Goal: Task Accomplishment & Management: Manage account settings

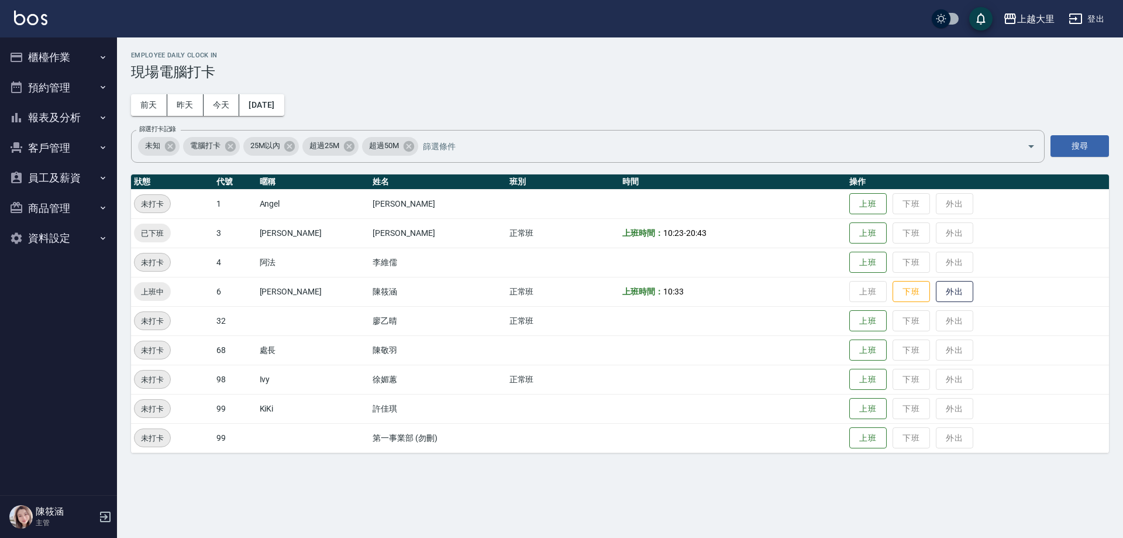
click at [58, 54] on button "櫃檯作業" at bounding box center [59, 57] width 108 height 30
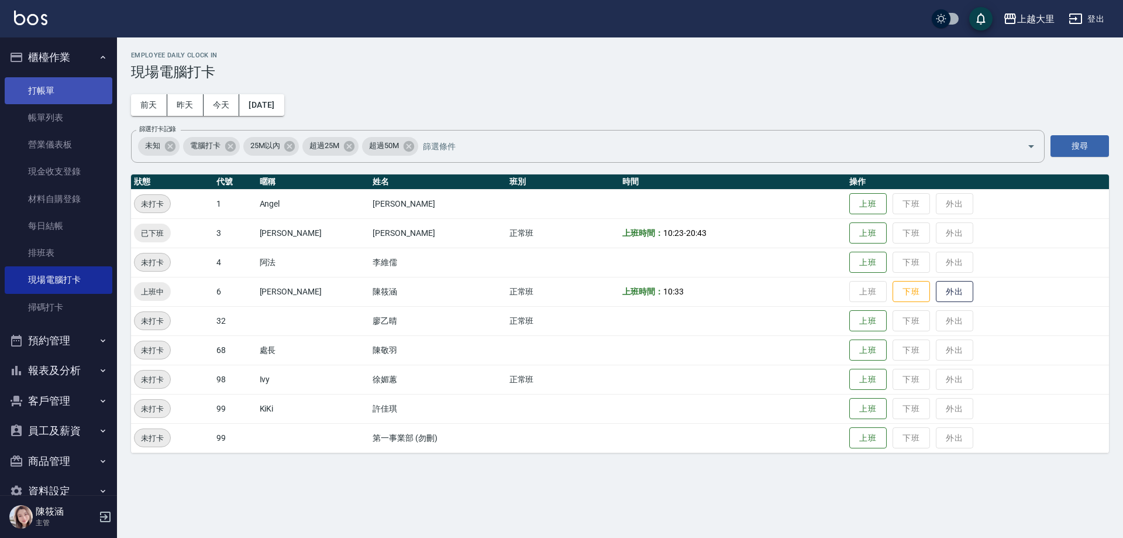
click at [45, 94] on link "打帳單" at bounding box center [59, 90] width 108 height 27
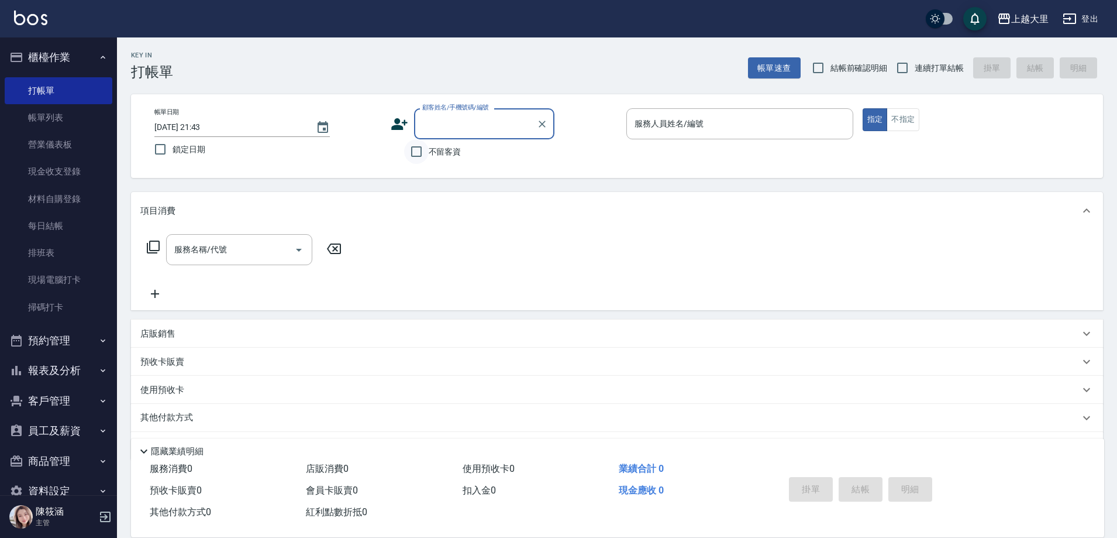
click at [415, 150] on input "不留客資" at bounding box center [416, 151] width 25 height 25
checkbox input "true"
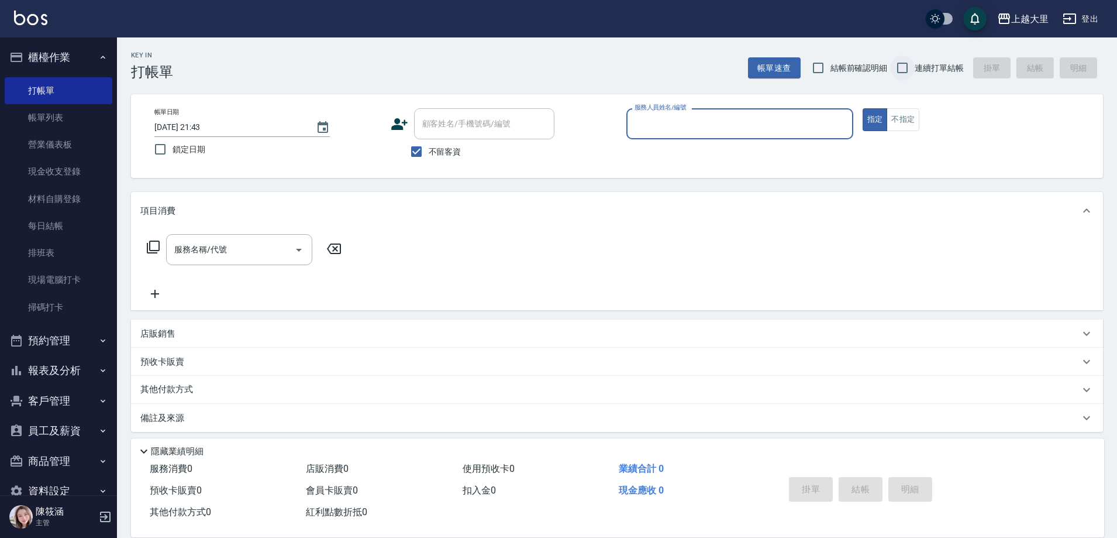
click at [902, 74] on input "連續打單結帳" at bounding box center [902, 68] width 25 height 25
checkbox input "true"
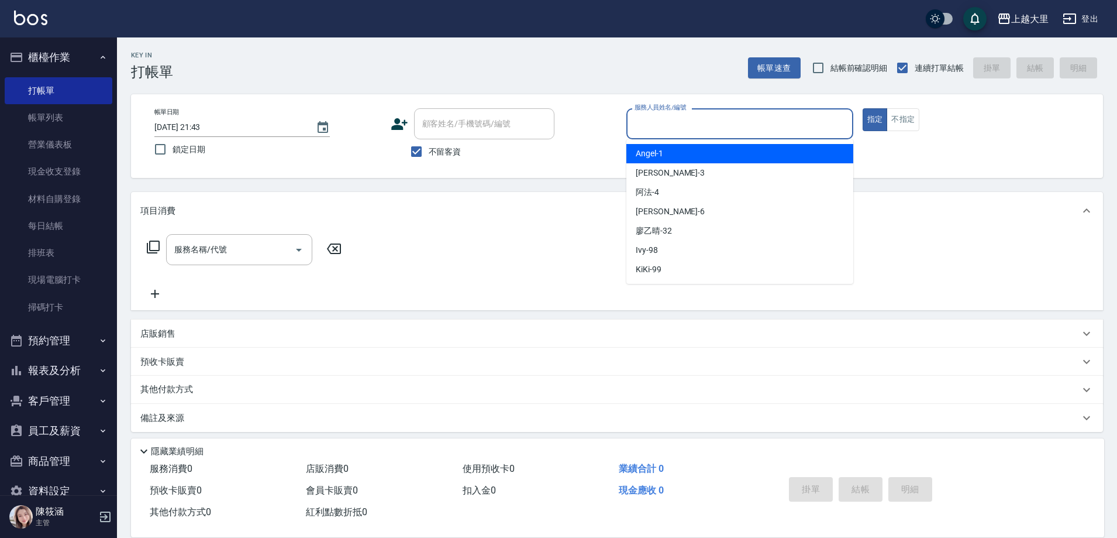
click at [711, 122] on input "服務人員姓名/編號" at bounding box center [740, 123] width 216 height 20
type input "Ivy-98"
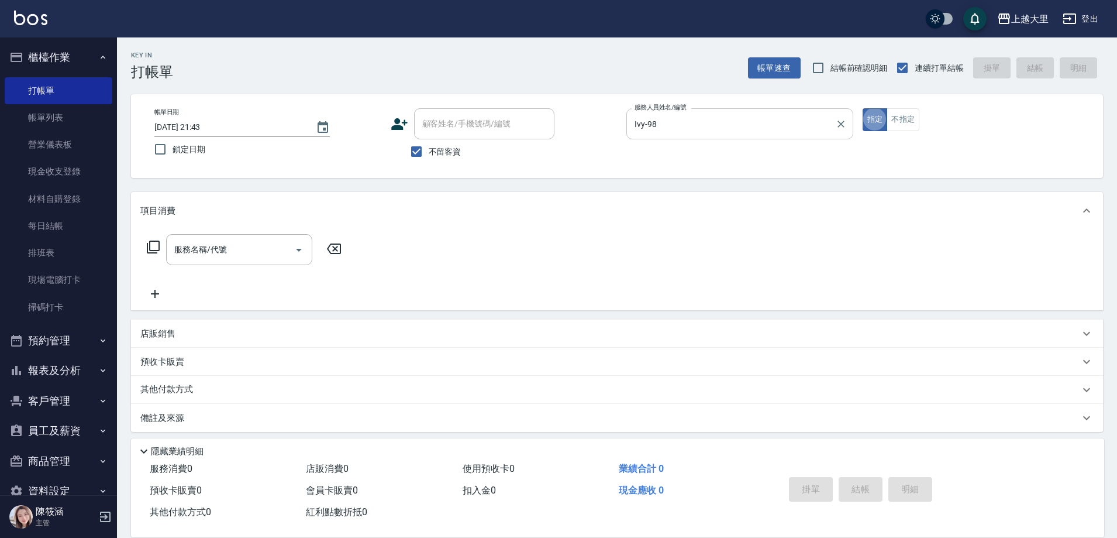
type button "true"
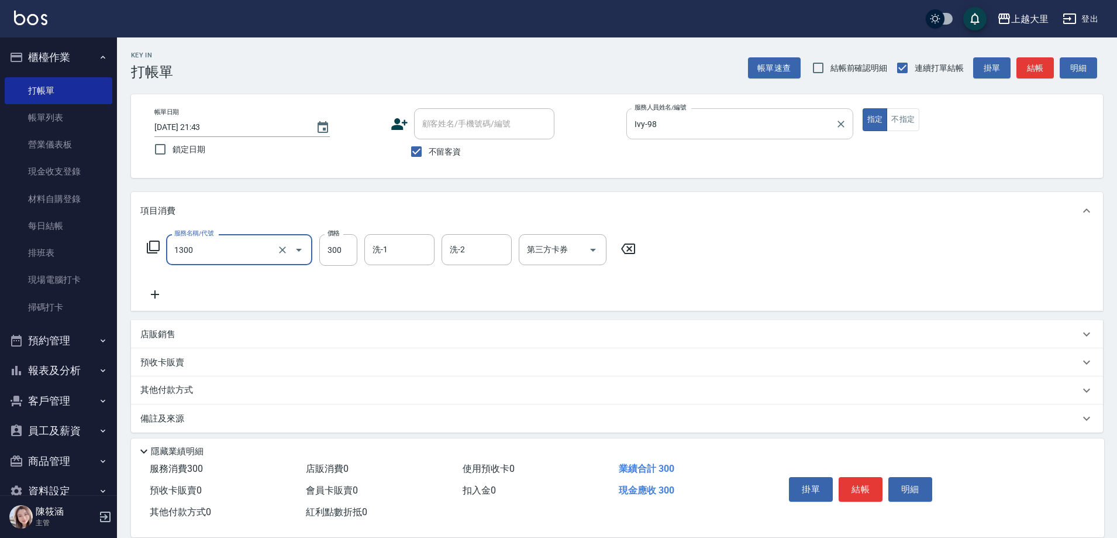
type input "健康洗髮(1300)"
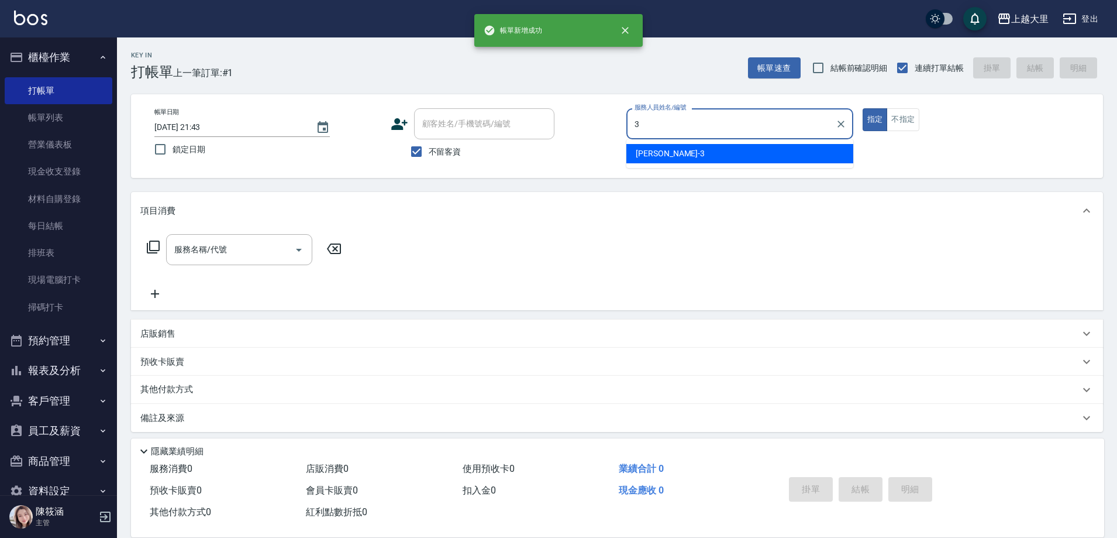
type input "Joanna喬安娜-3"
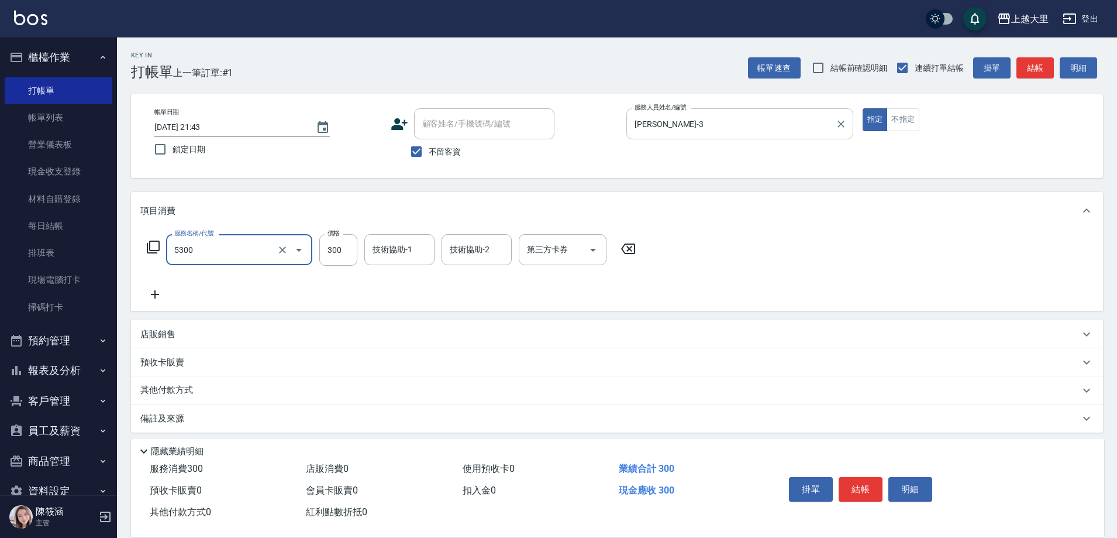
type input "護髮-300(5300)"
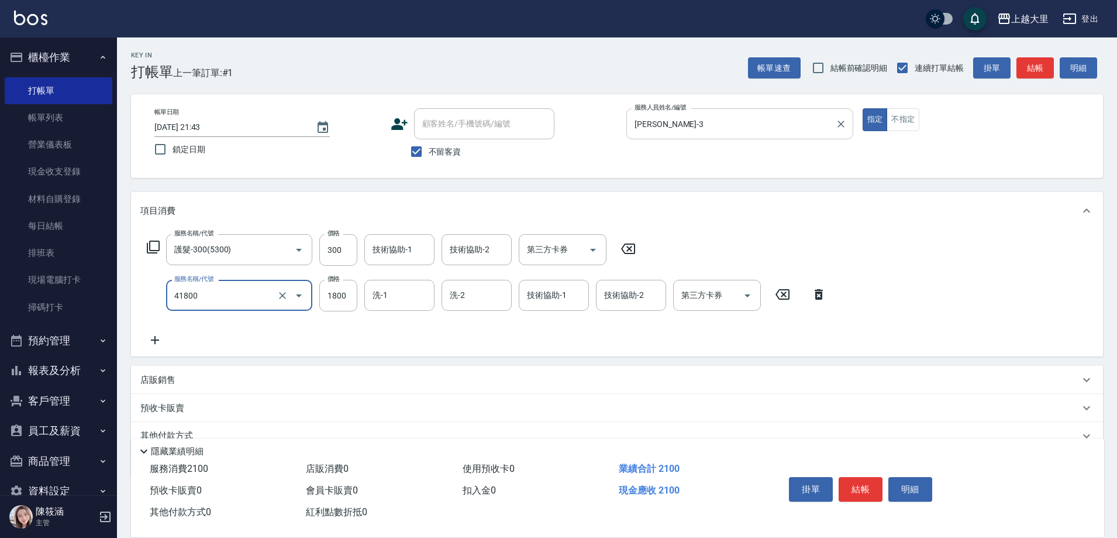
type input "染女L1800(41800)"
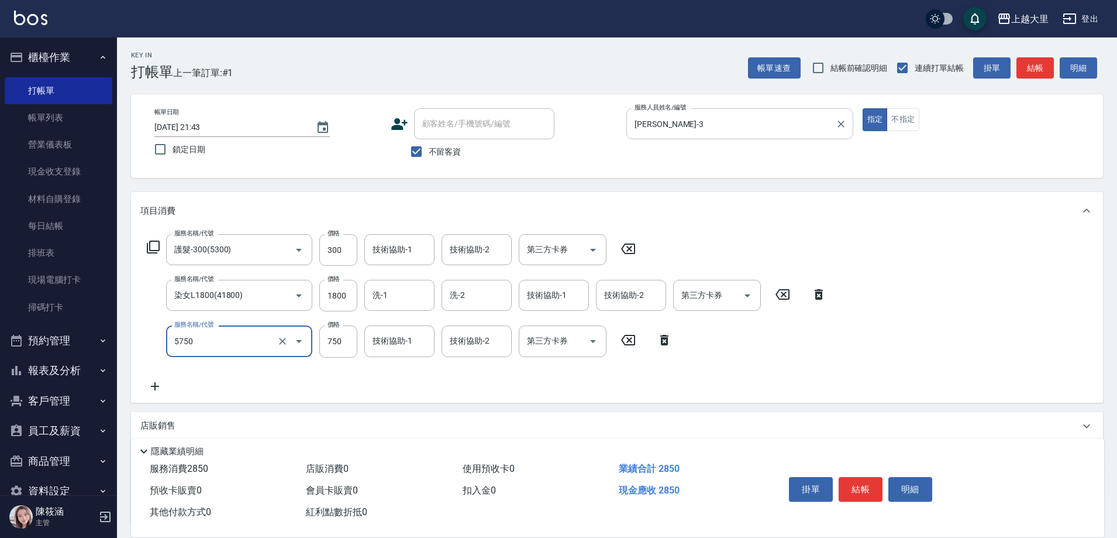
type input "護髮-750(5750)"
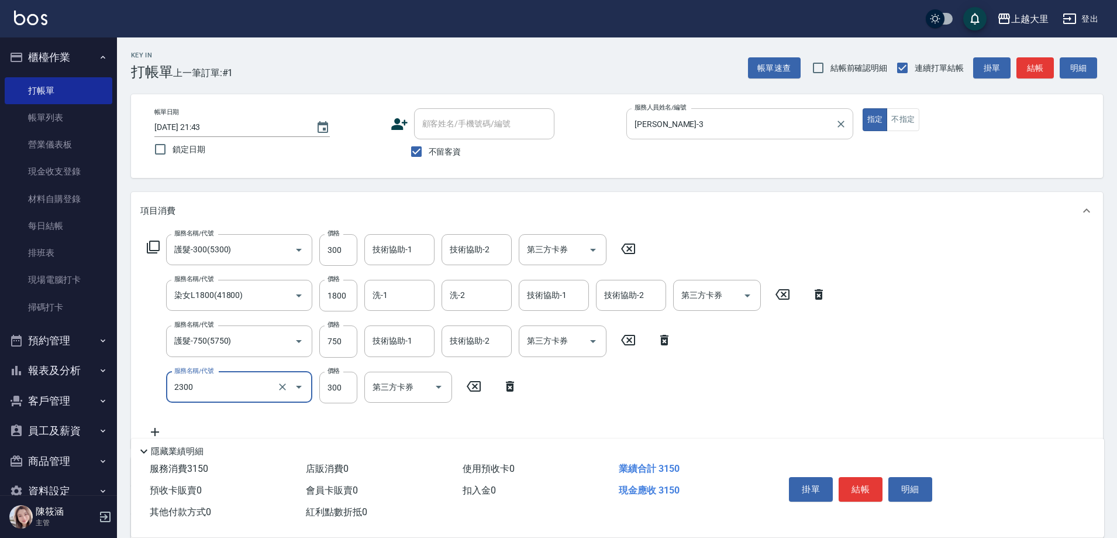
type input "剪髮300(2300)"
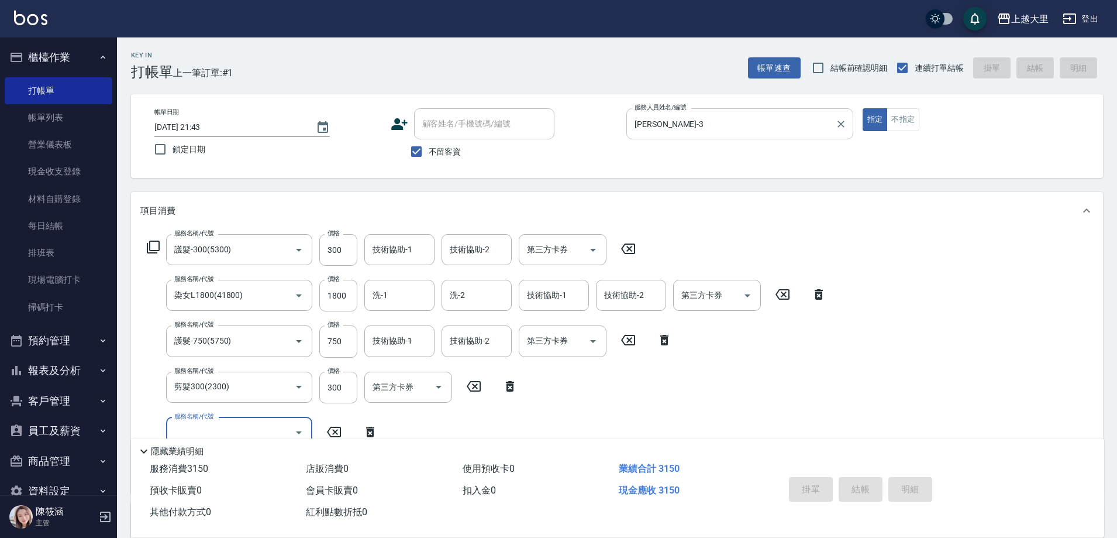
type input "[DATE] 21:44"
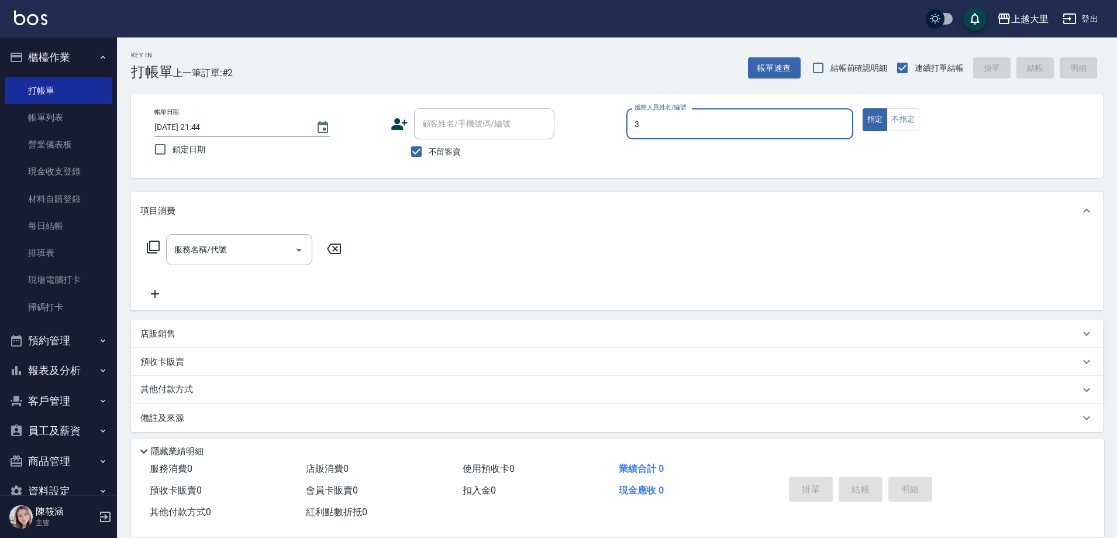
type input "Joanna喬安娜-3"
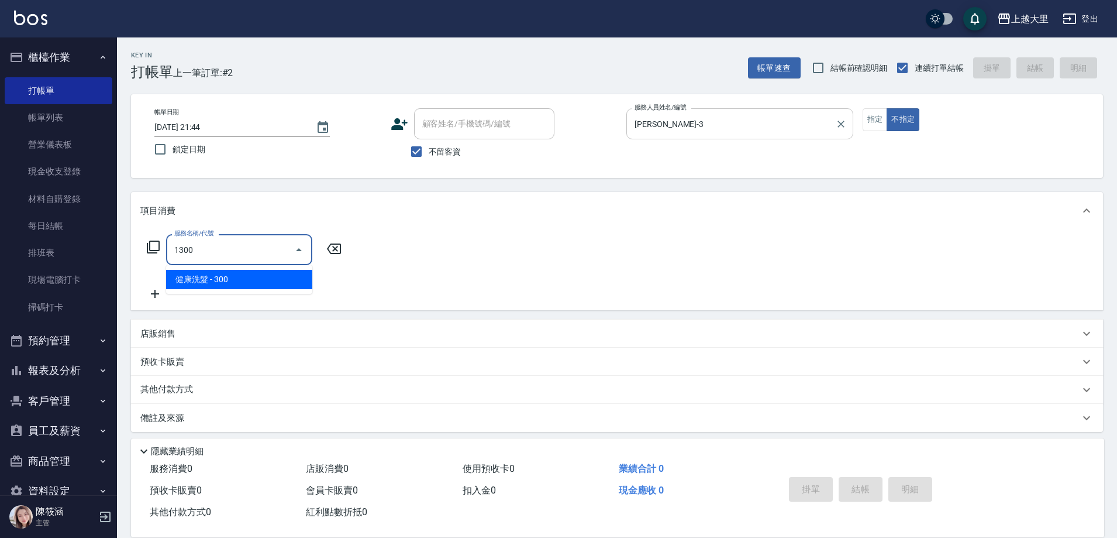
type input "健康洗髮(1300)"
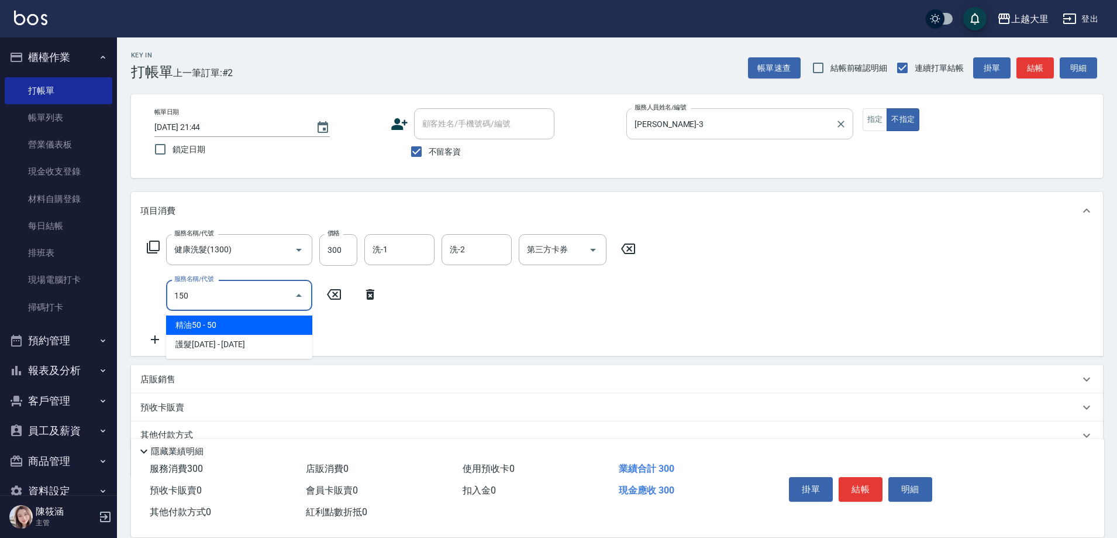
type input "精油50(150)"
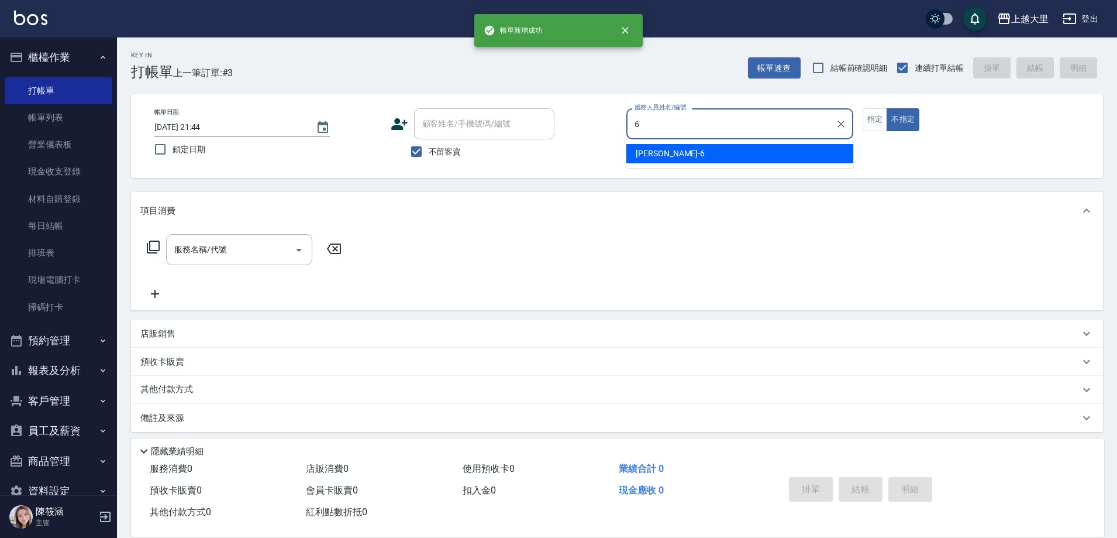
type input "[PERSON_NAME]比-6"
type button "false"
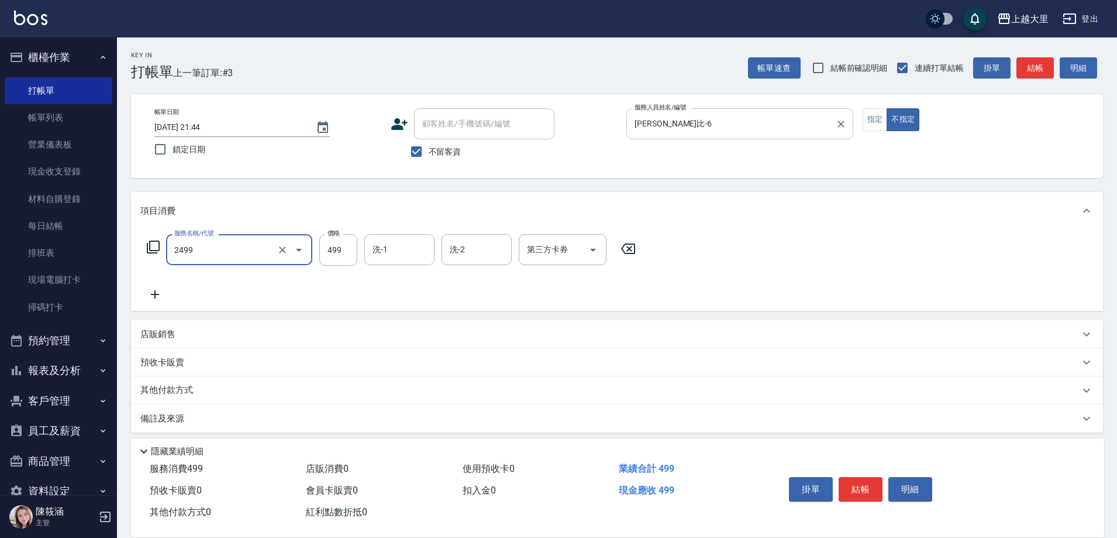
type input "499洗剪(2499)"
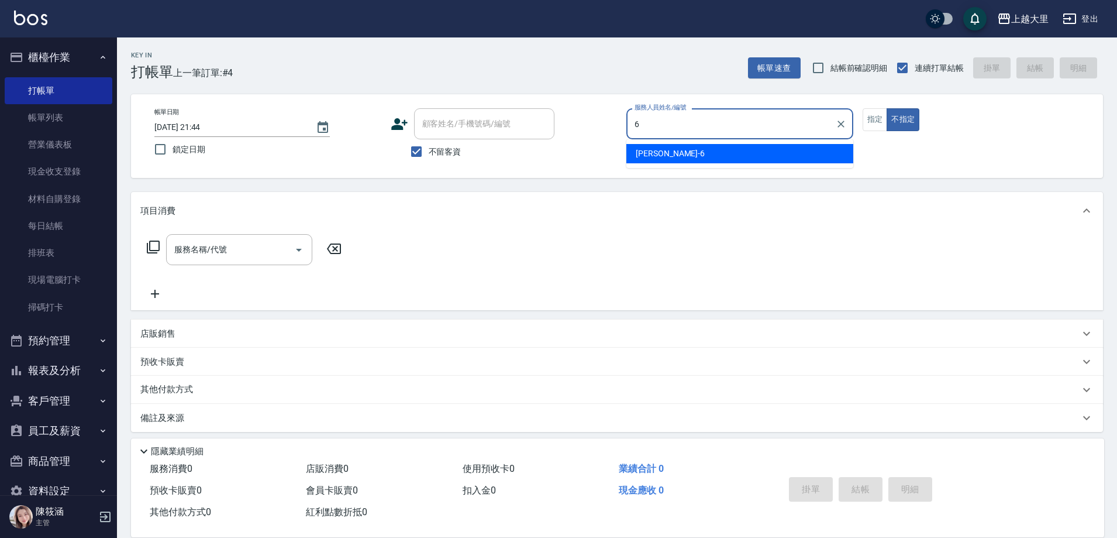
type input "[PERSON_NAME]比-6"
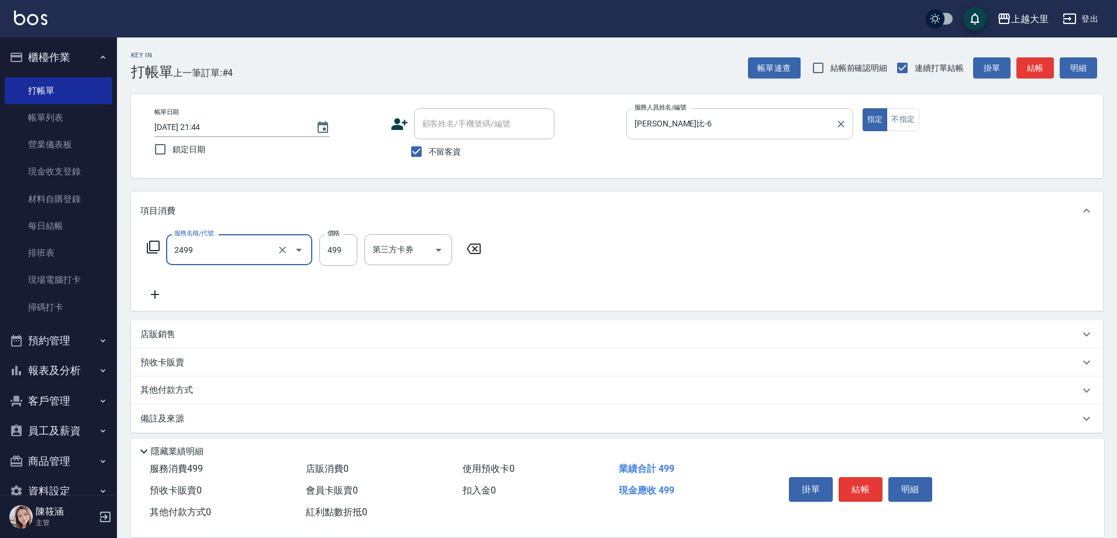
type input "499洗剪(2499)"
type input "500"
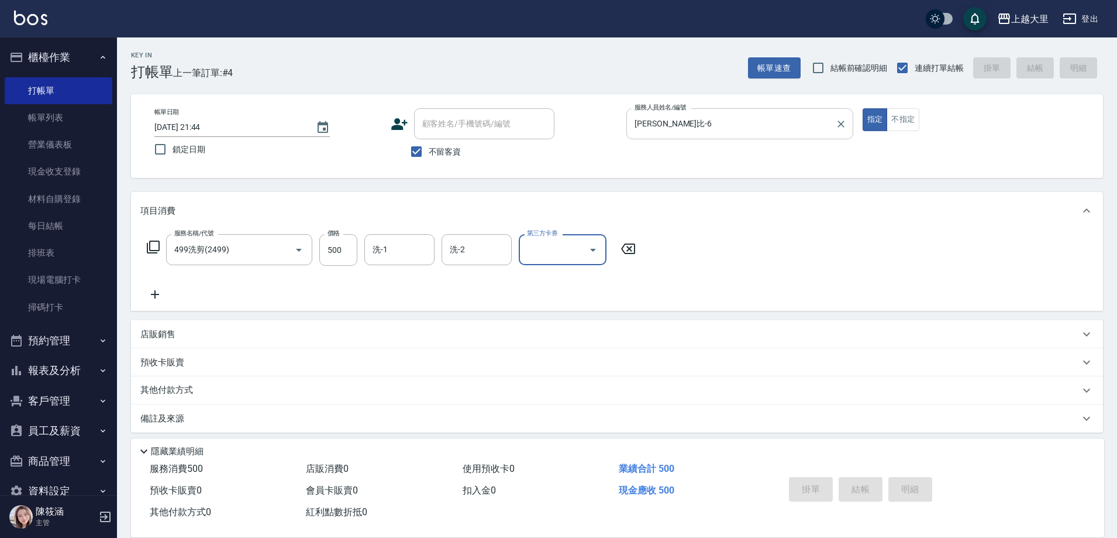
type input "2025/10/09 21:45"
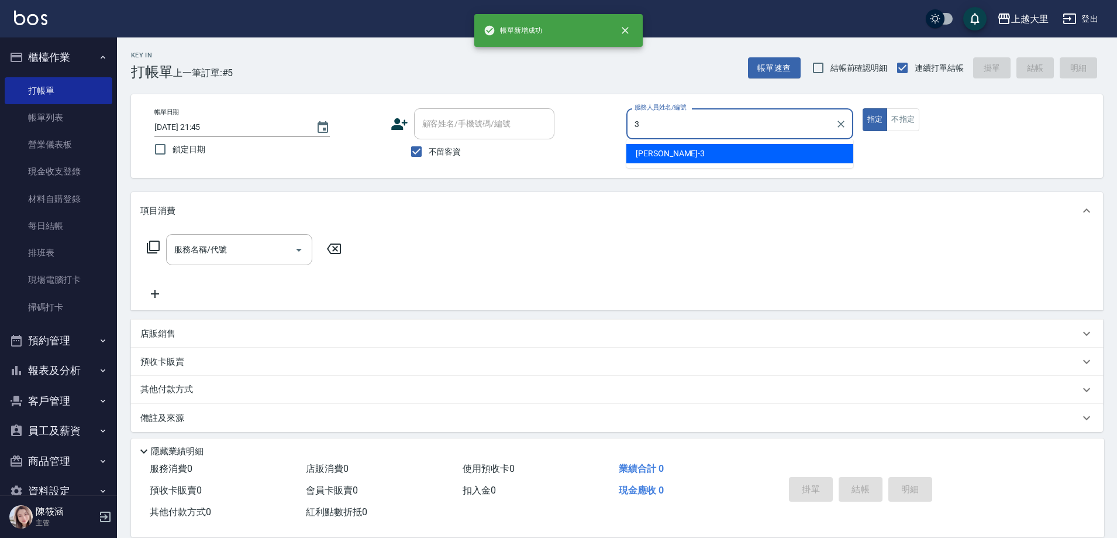
type input "Joanna喬安娜-3"
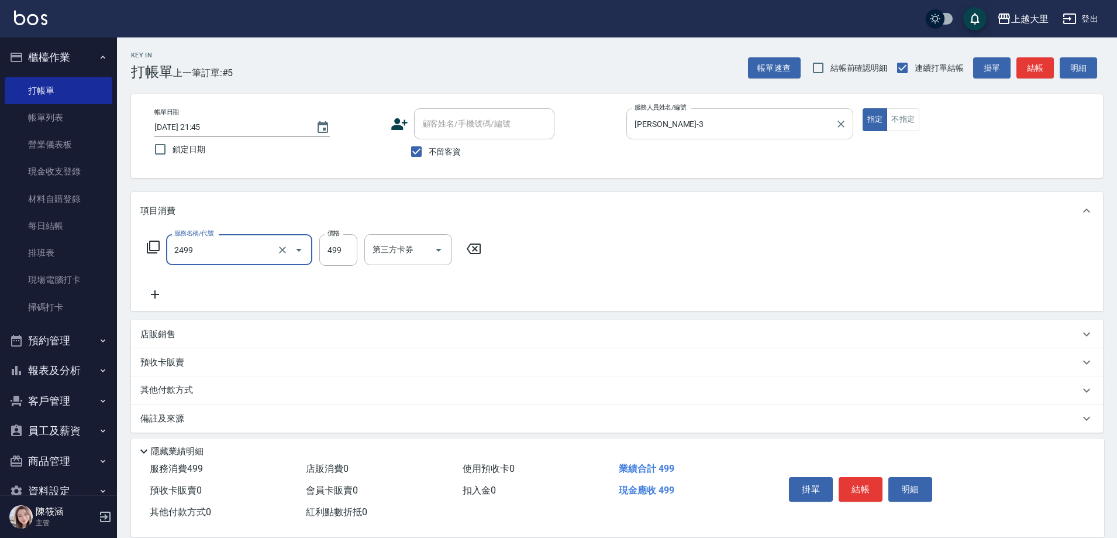
type input "499洗剪(2499)"
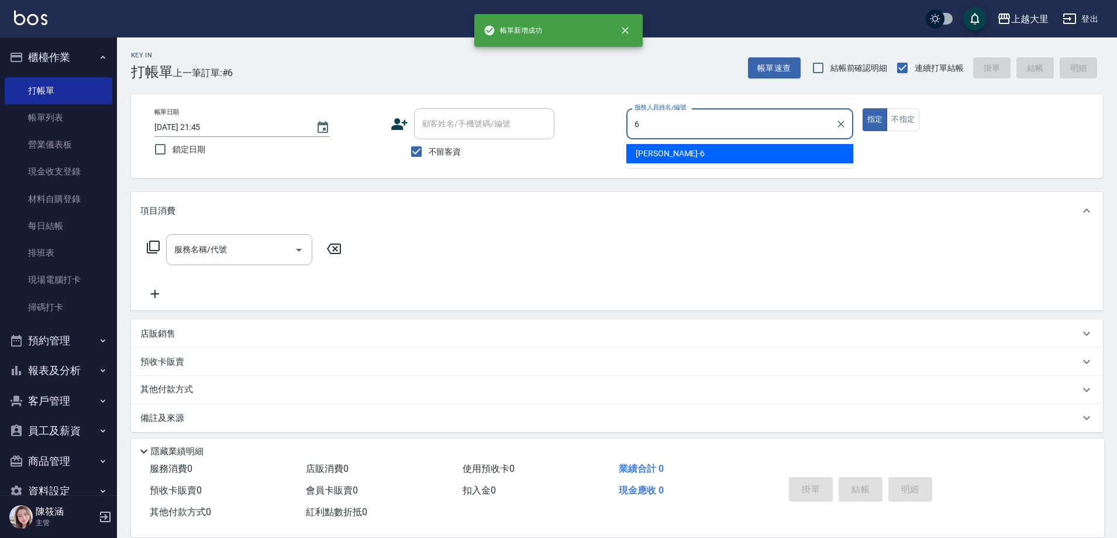
type input "[PERSON_NAME]比-6"
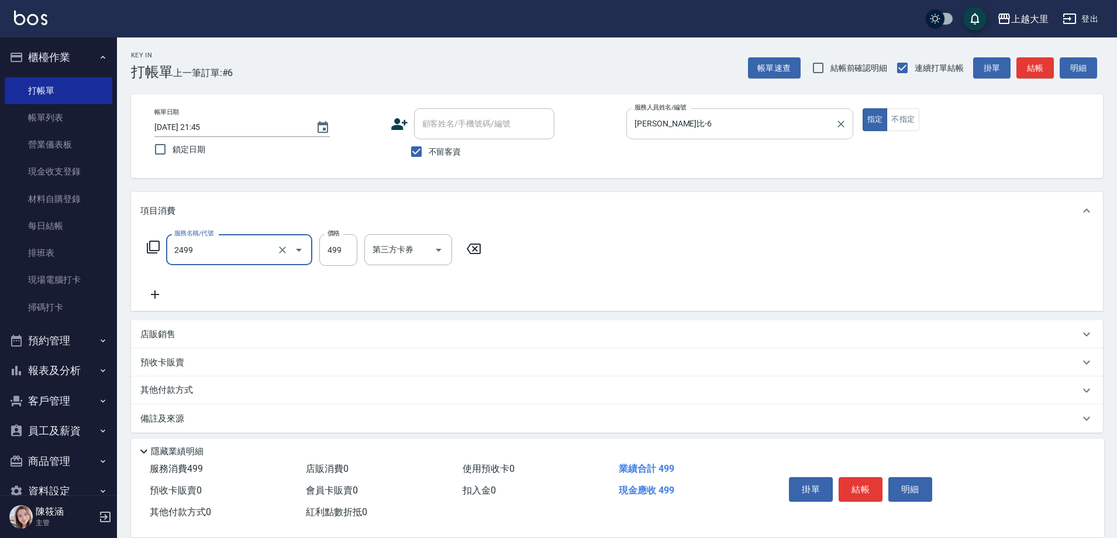
type input "499洗剪(2499)"
type input "500"
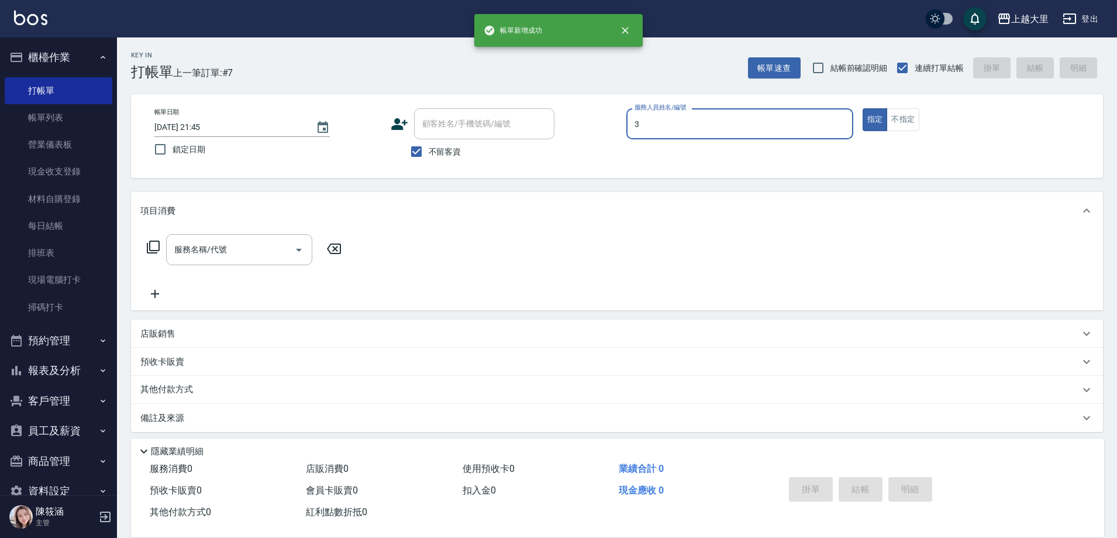
type input "Joanna喬安娜-3"
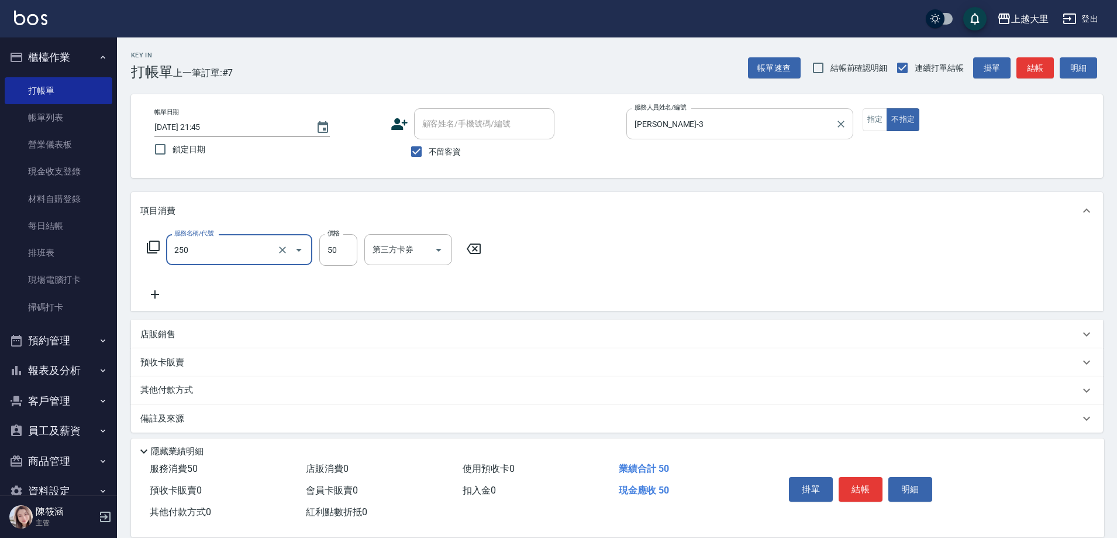
type input "剪劉海50(250)"
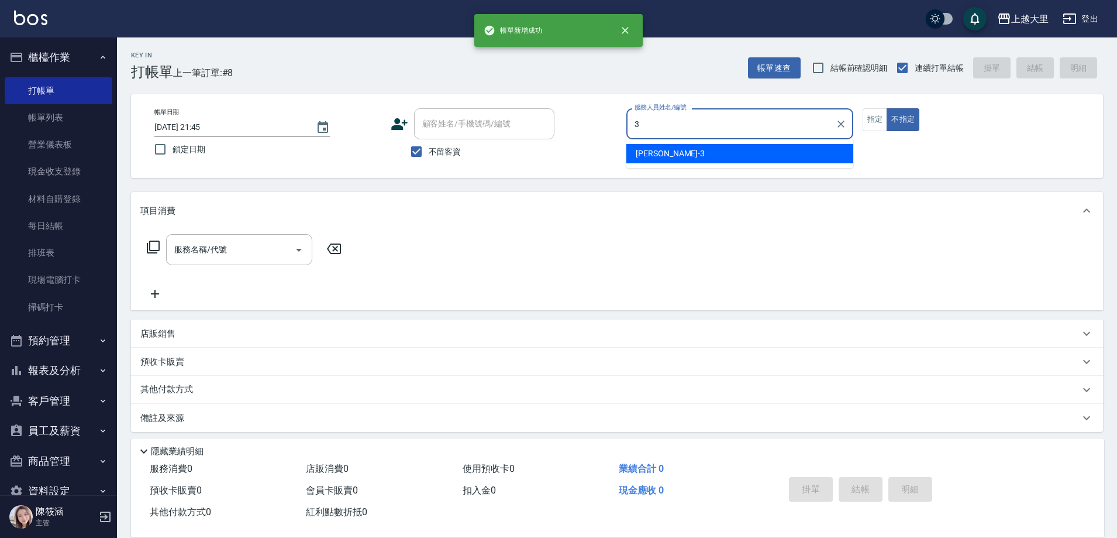
type input "Joanna喬安娜-3"
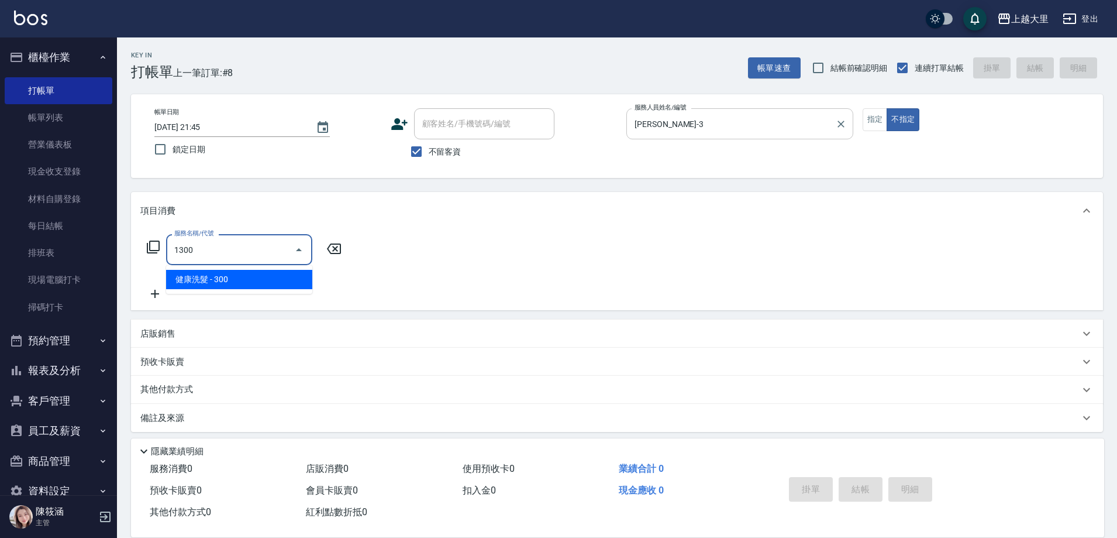
type input "健康洗髮(1300)"
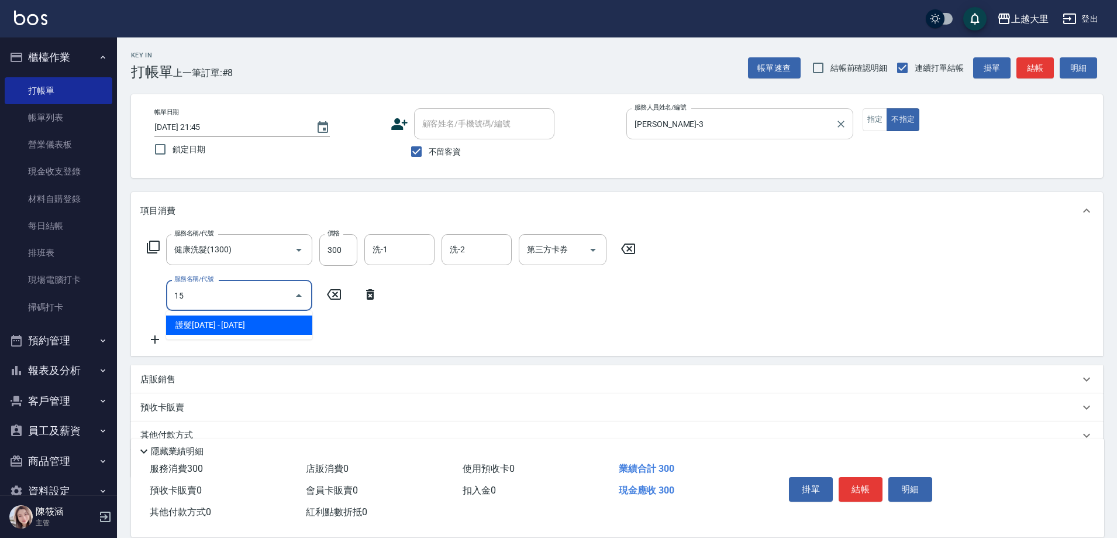
type input "1"
type input "剪劉海50(250)"
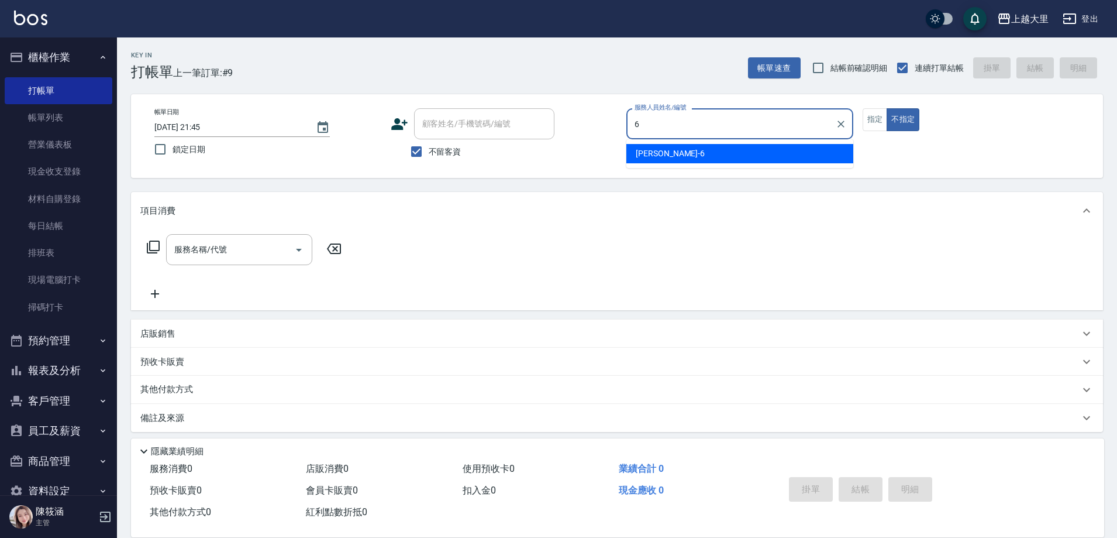
type input "[PERSON_NAME]比-6"
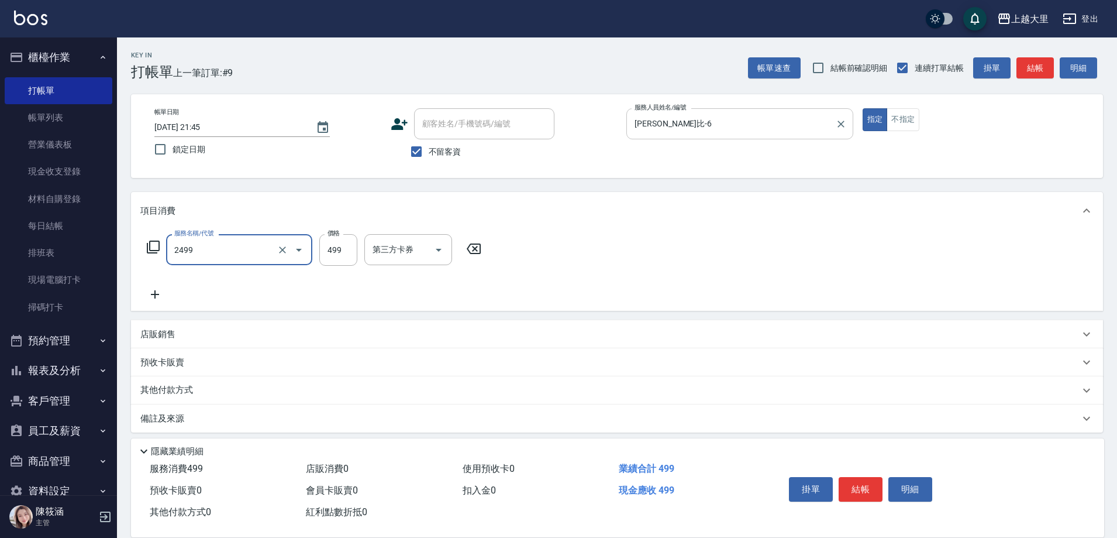
type input "499洗剪(2499)"
type input "500"
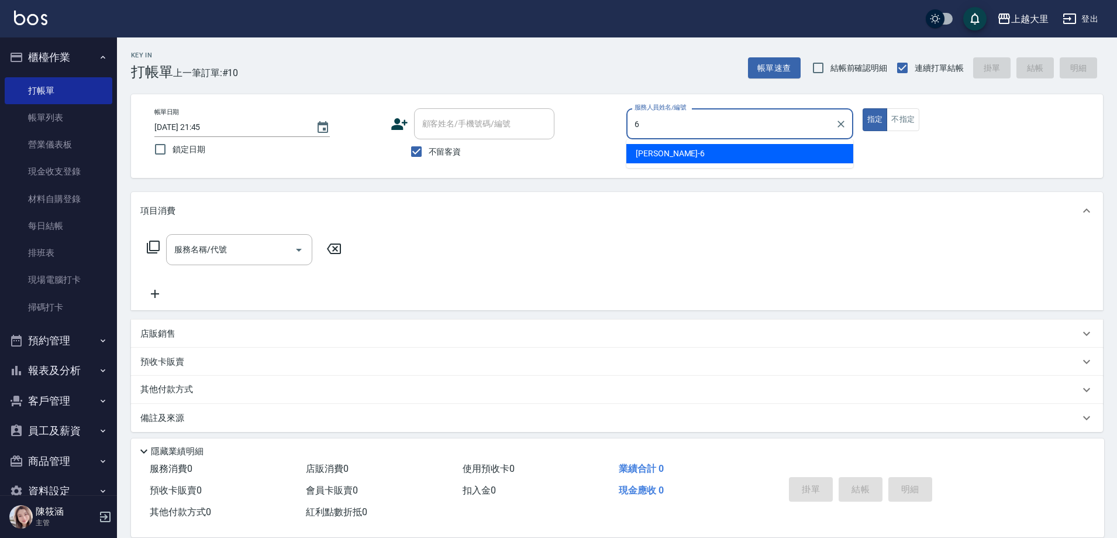
type input "[PERSON_NAME]比-6"
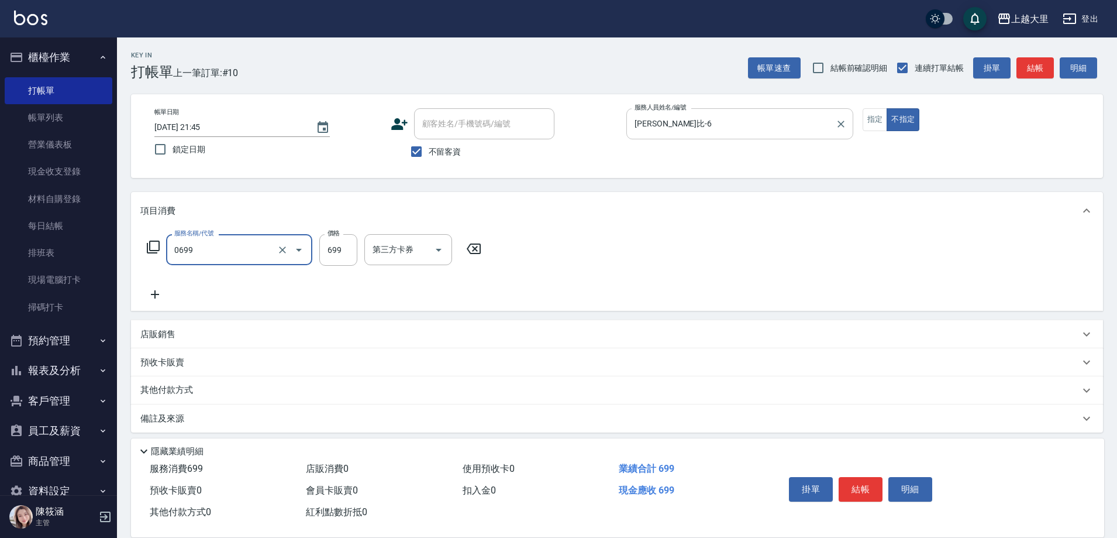
type input "精油SPA699(0699)"
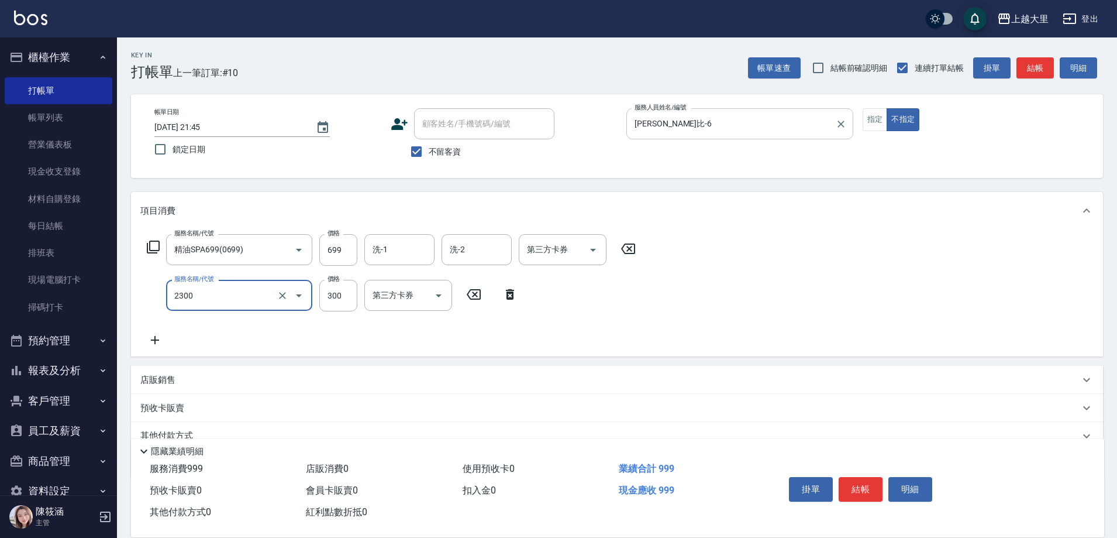
type input "剪髮300(2300)"
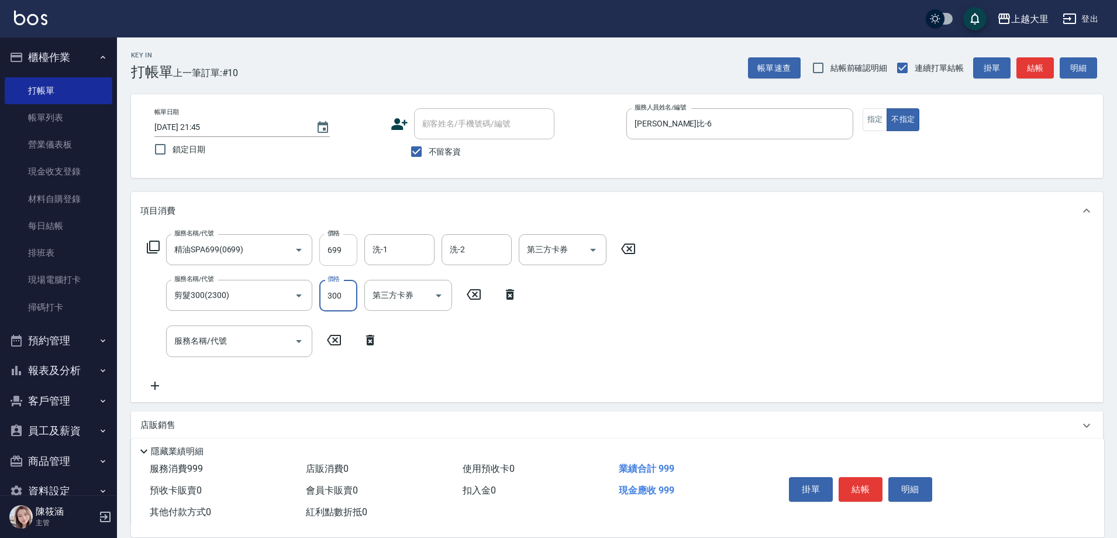
click at [353, 252] on input "699" at bounding box center [338, 250] width 38 height 32
type input "700"
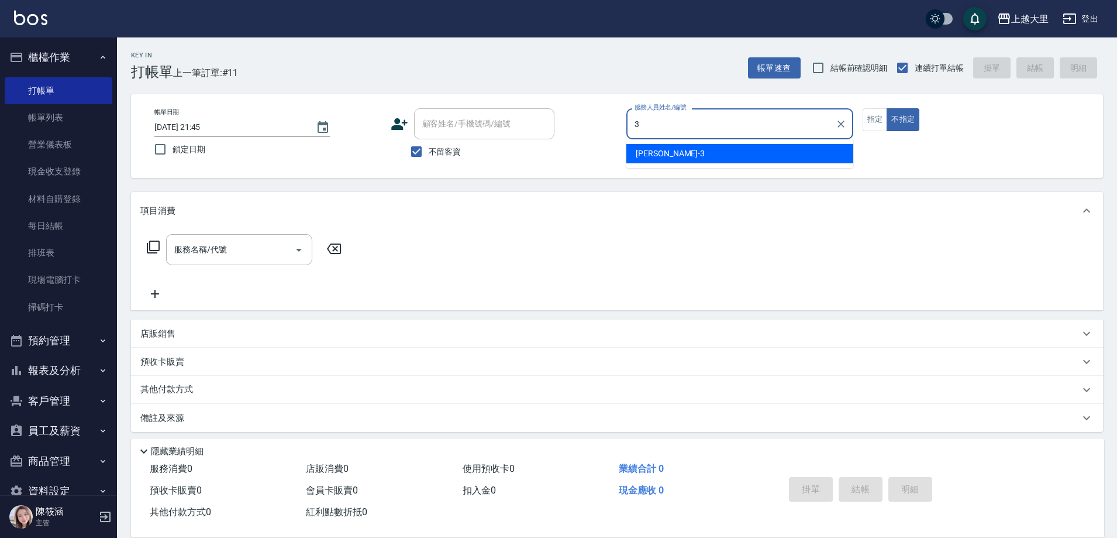
type input "Joanna喬安娜-3"
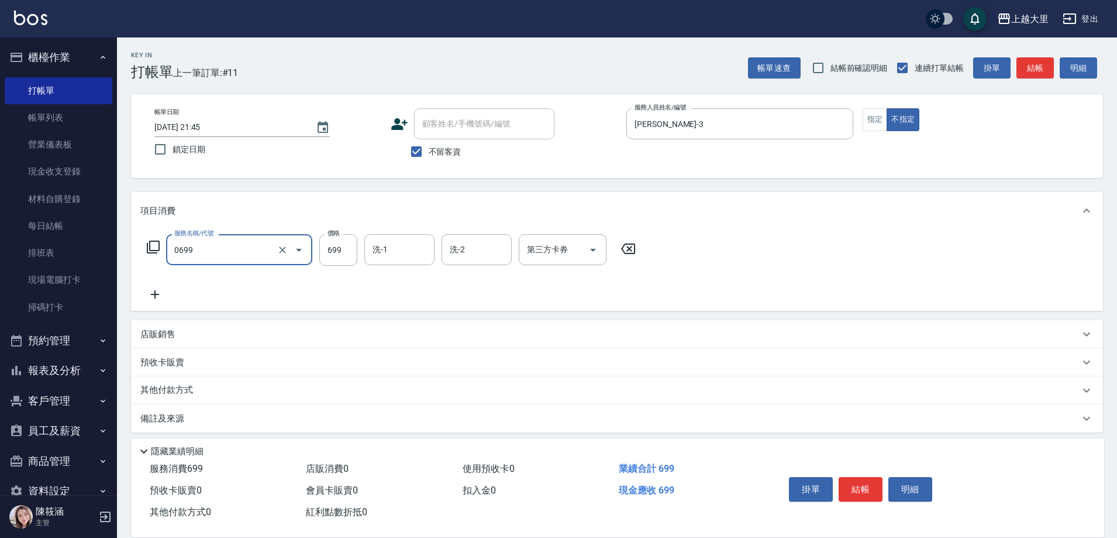
type input "精油SPA699(0699)"
type input "700"
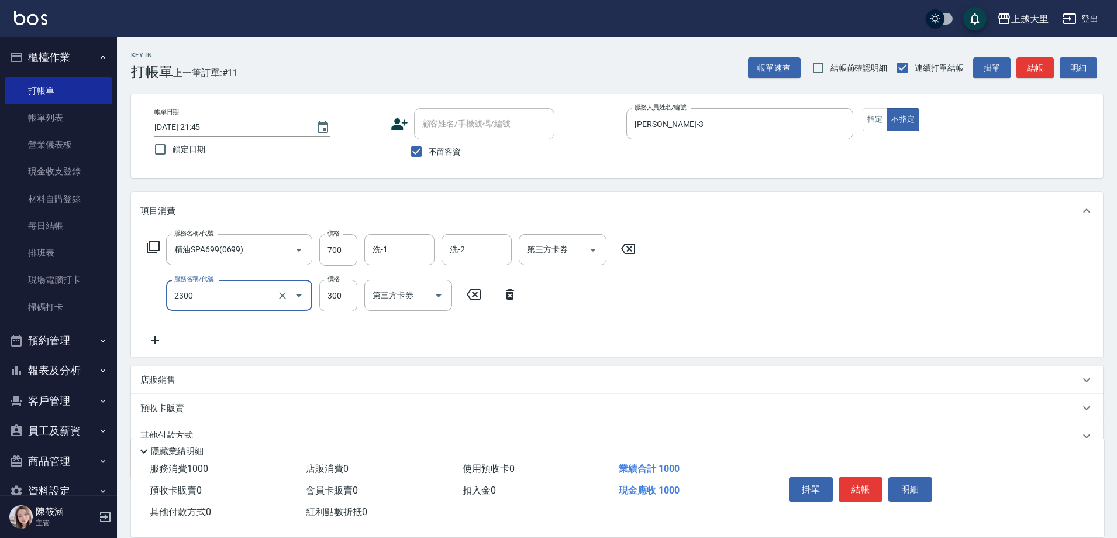
type input "剪髮300(2300)"
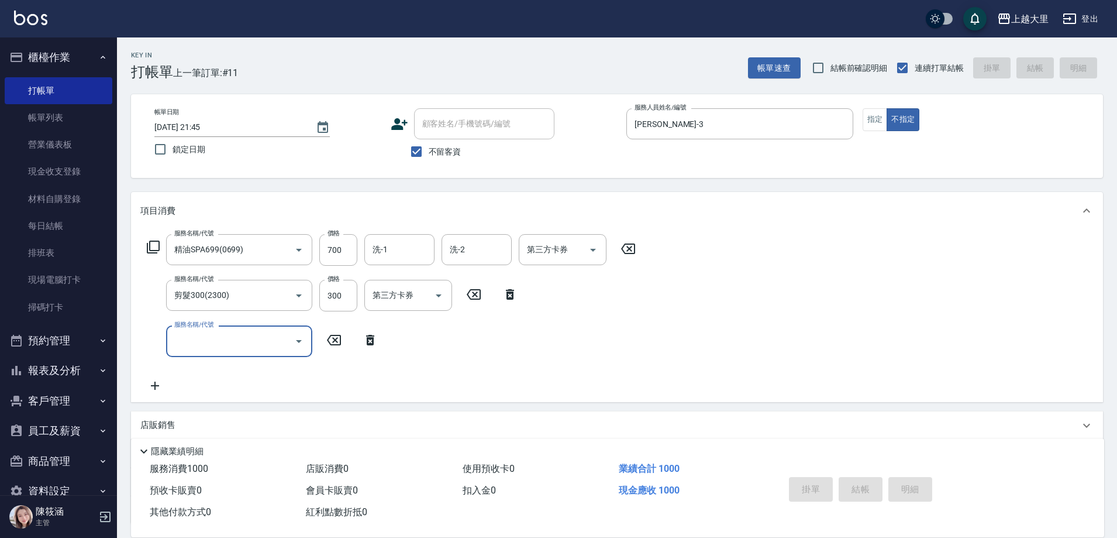
type input "2025/10/09 21:46"
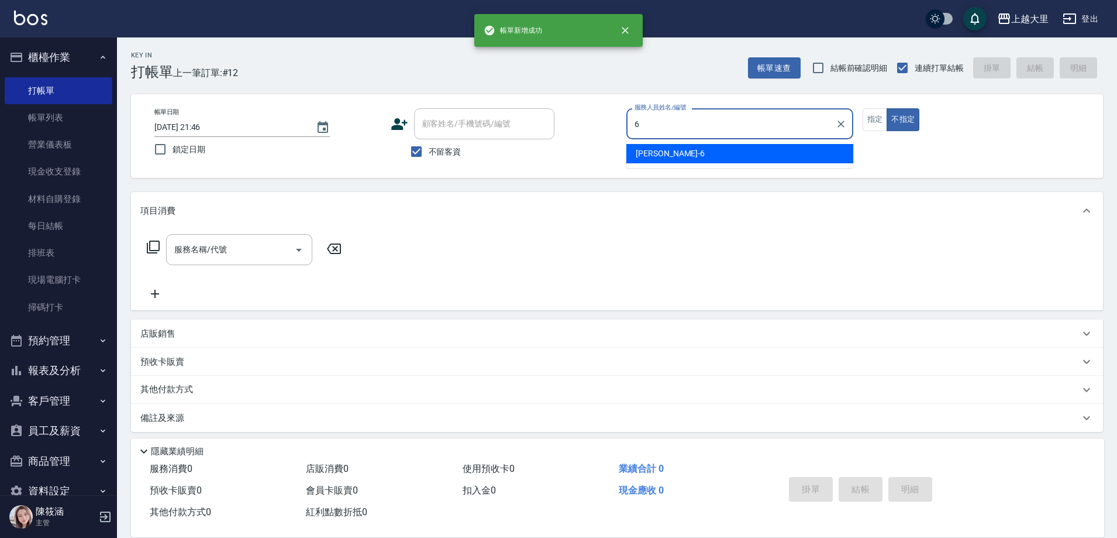
type input "[PERSON_NAME]比-6"
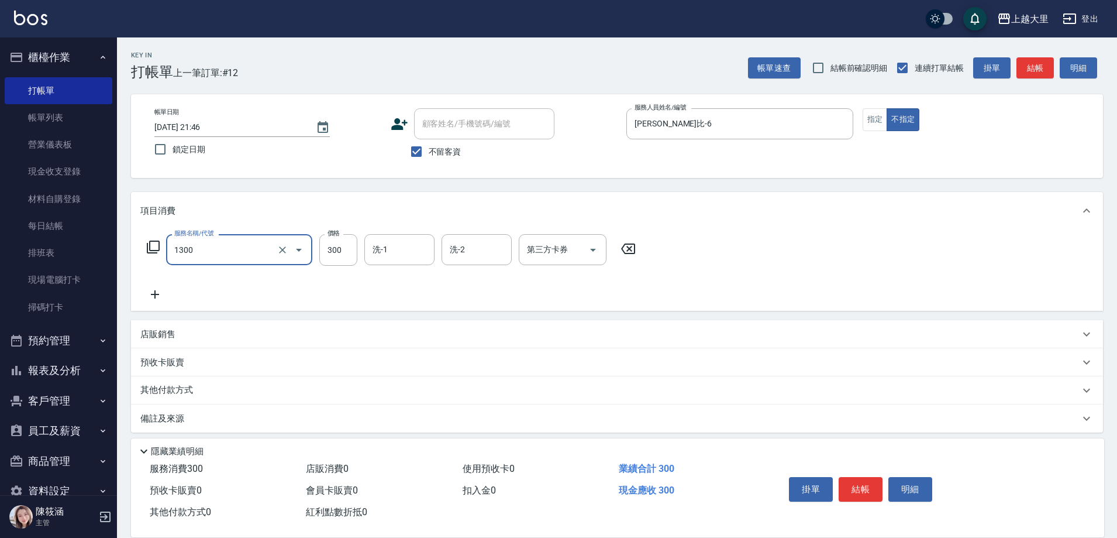
type input "健康洗髮(1300)"
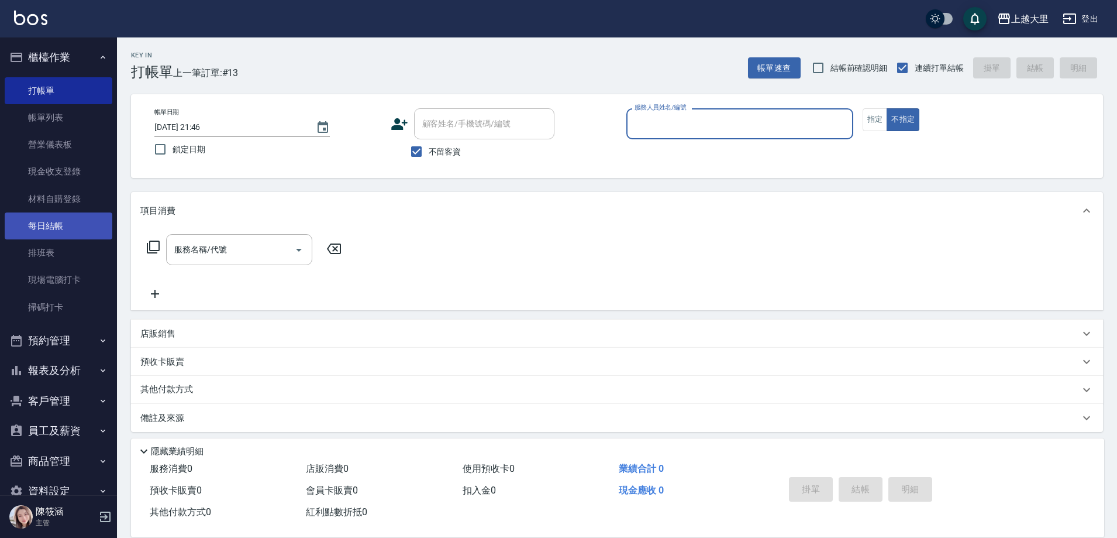
click at [79, 228] on link "每日結帳" at bounding box center [59, 225] width 108 height 27
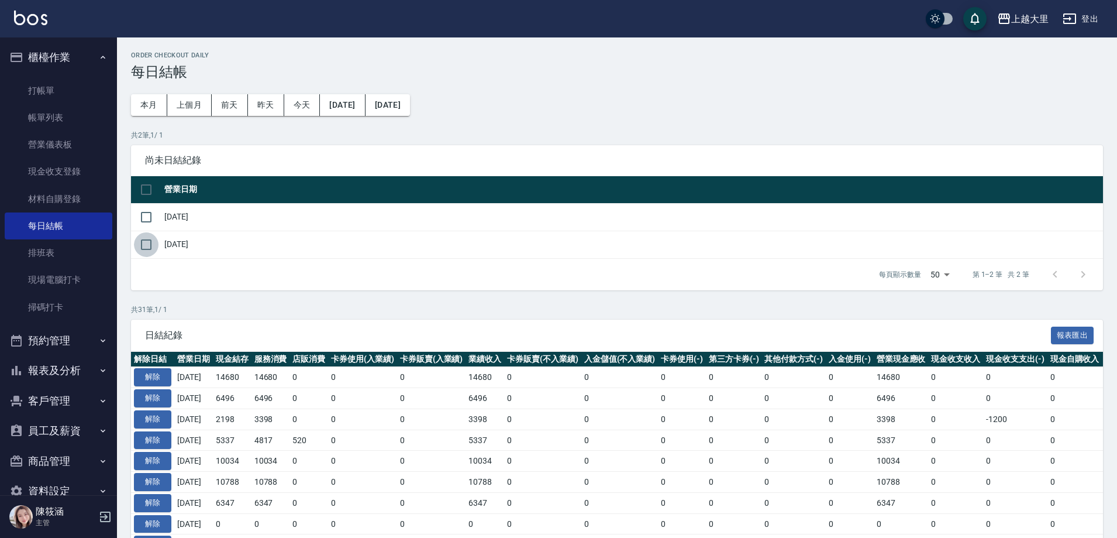
click at [154, 246] on input "checkbox" at bounding box center [146, 244] width 25 height 25
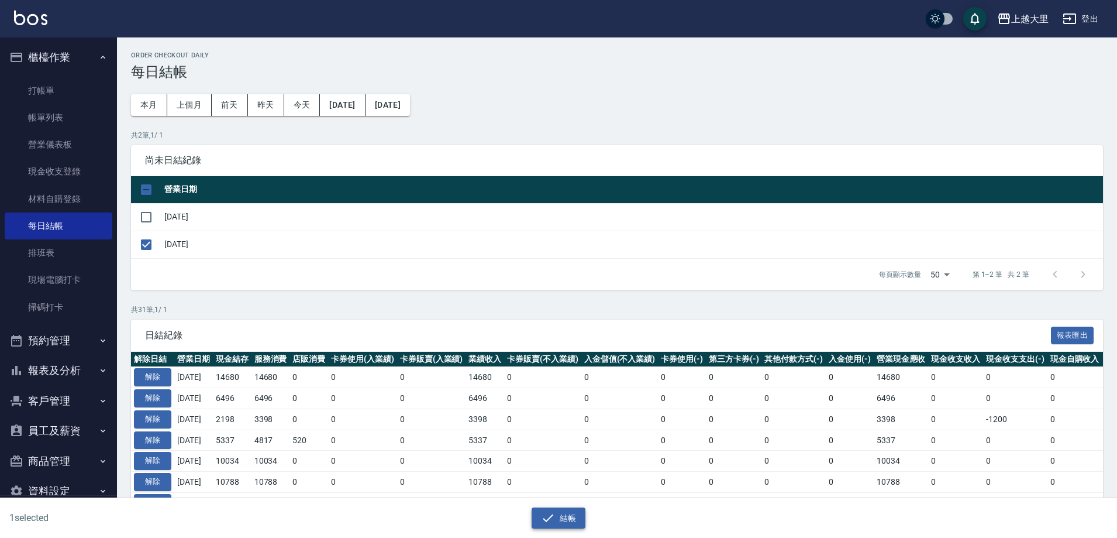
click at [574, 510] on button "結帳" at bounding box center [559, 518] width 54 height 22
click at [577, 514] on button "結帳" at bounding box center [559, 518] width 54 height 22
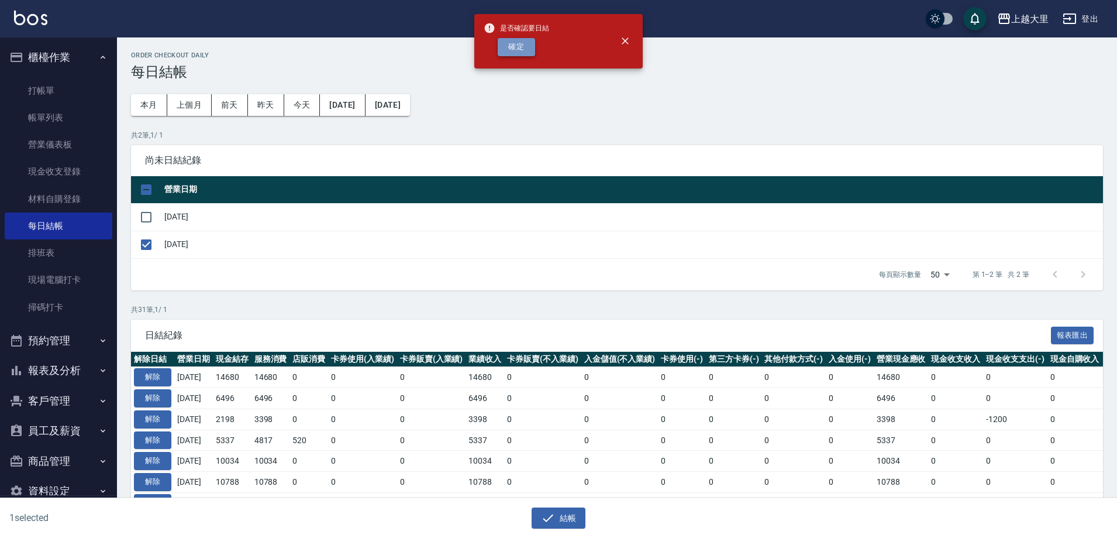
click at [518, 44] on button "確定" at bounding box center [516, 47] width 37 height 18
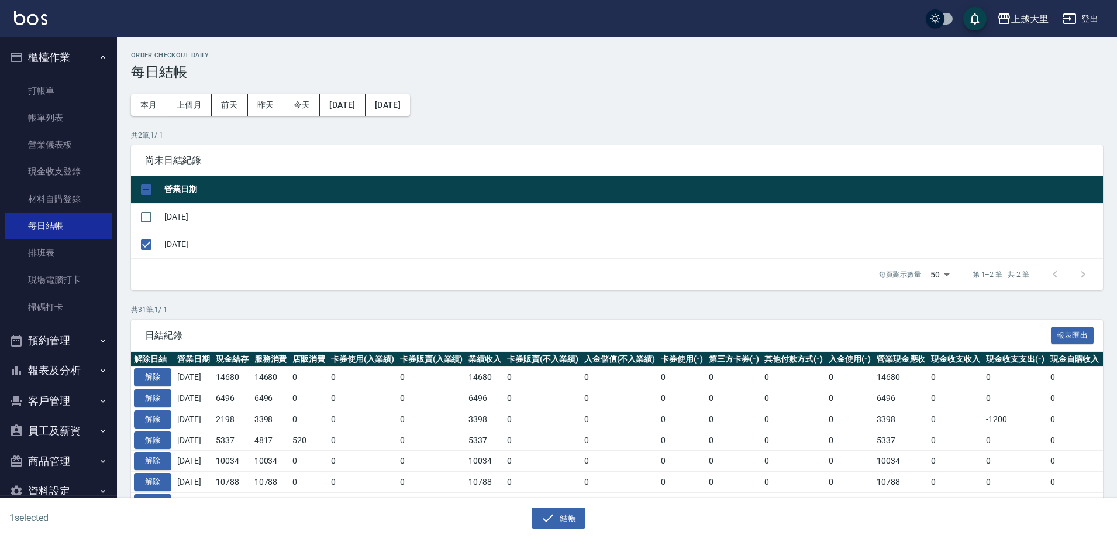
checkbox input "false"
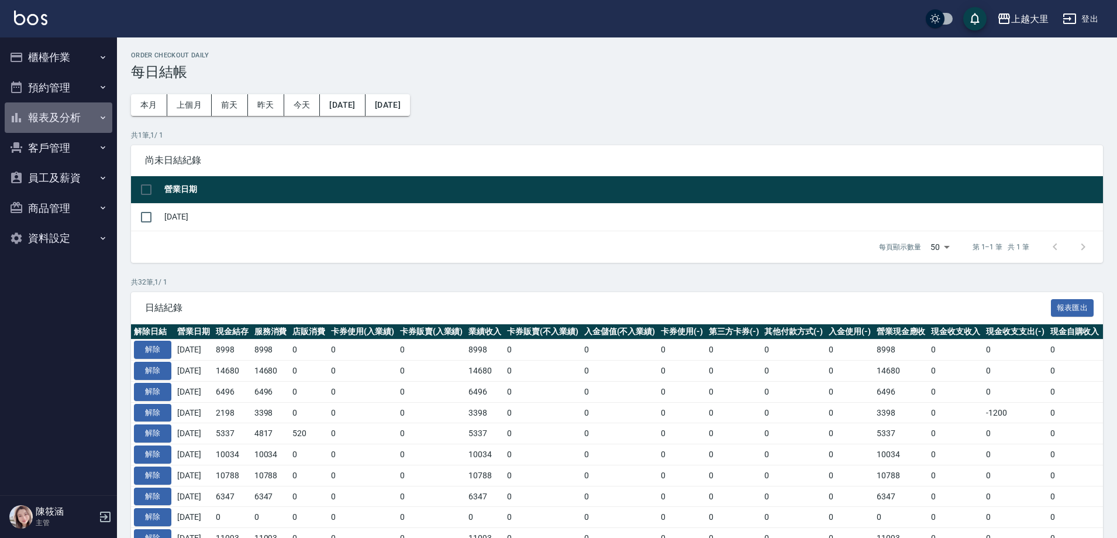
click at [35, 111] on button "報表及分析" at bounding box center [59, 117] width 108 height 30
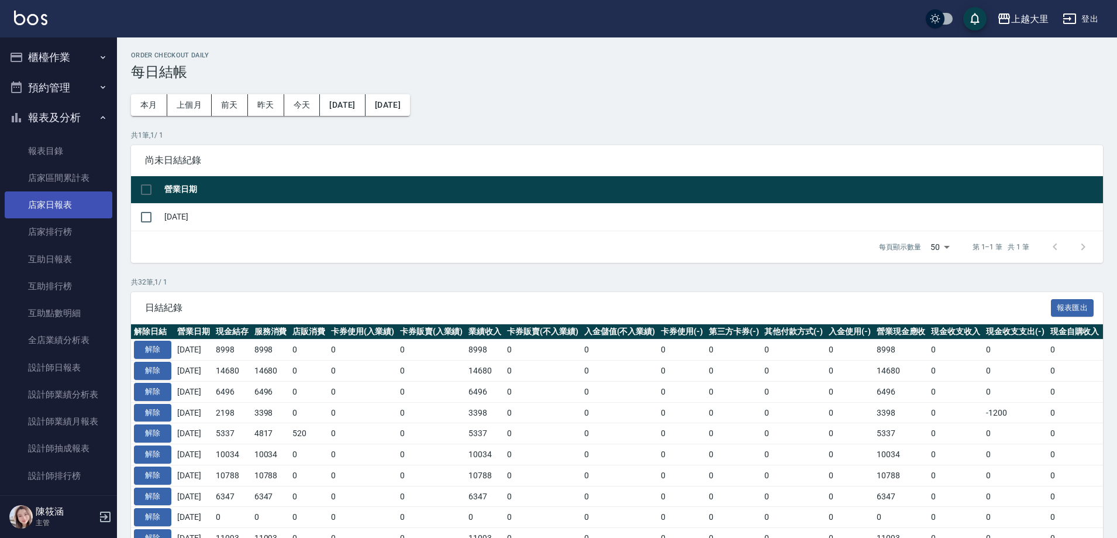
click at [64, 199] on link "店家日報表" at bounding box center [59, 204] width 108 height 27
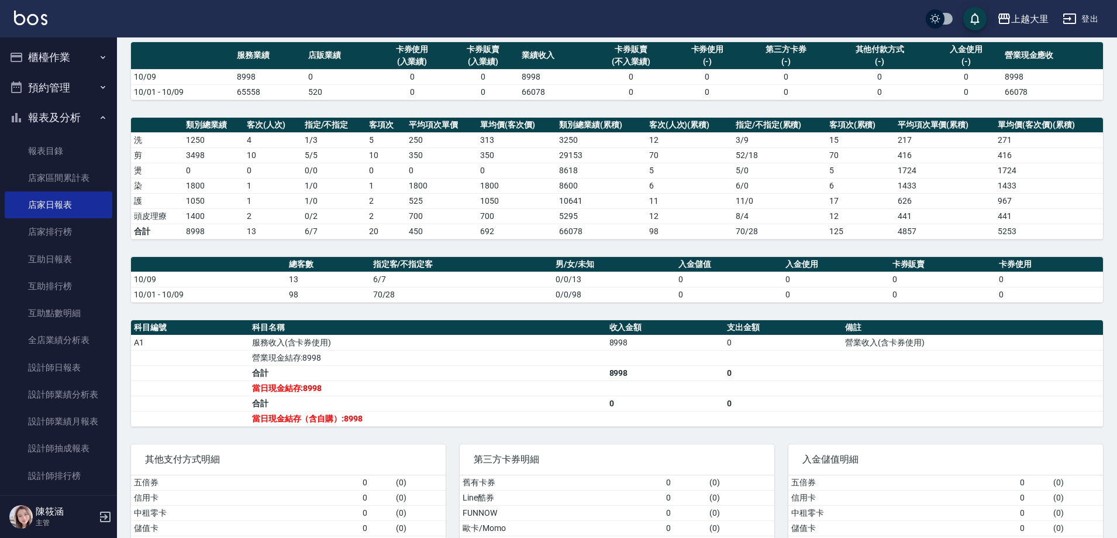
scroll to position [160, 0]
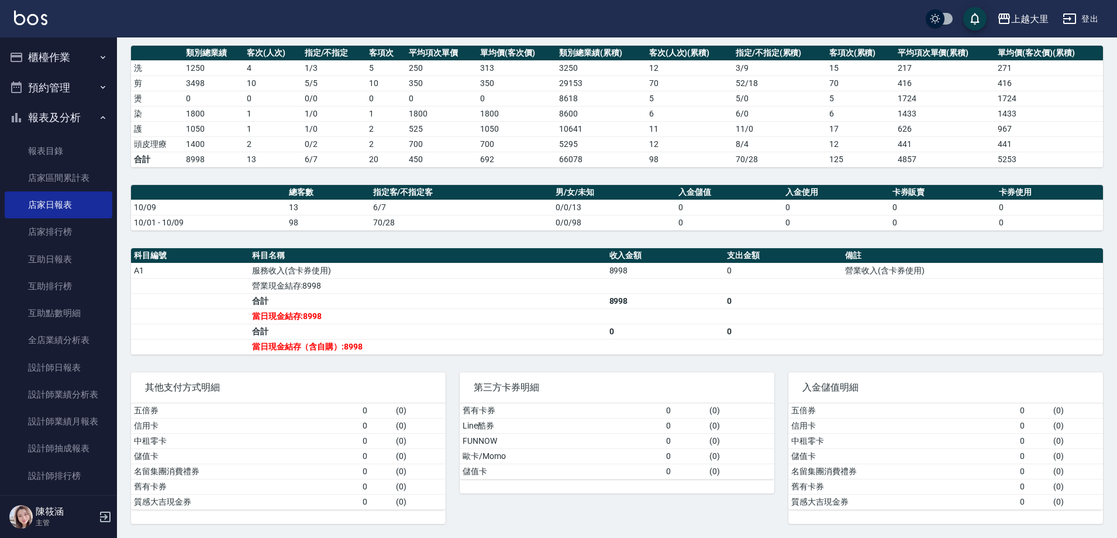
click at [42, 60] on button "櫃檯作業" at bounding box center [59, 57] width 108 height 30
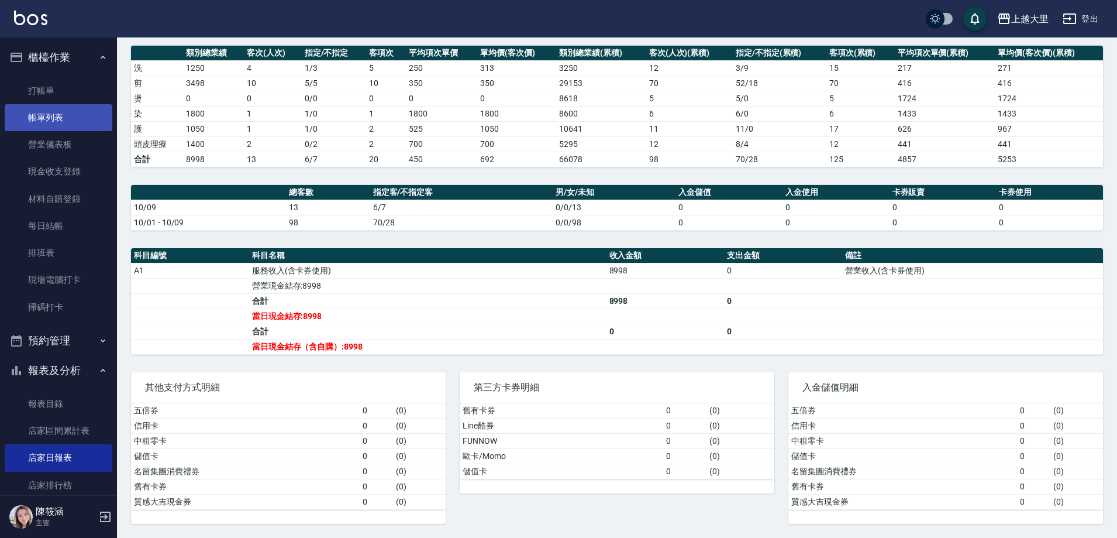
click at [75, 116] on link "帳單列表" at bounding box center [59, 117] width 108 height 27
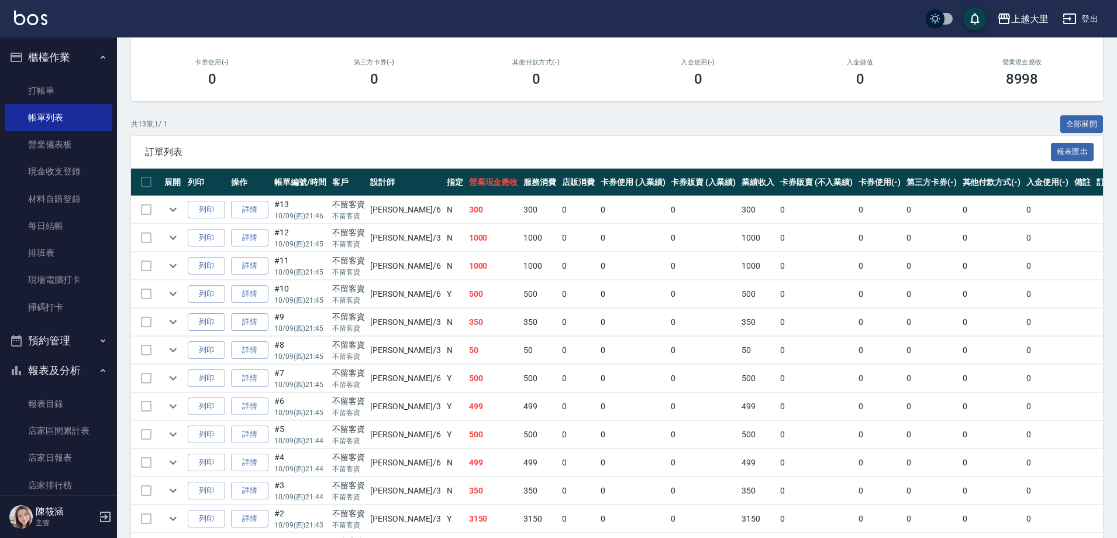
scroll to position [234, 0]
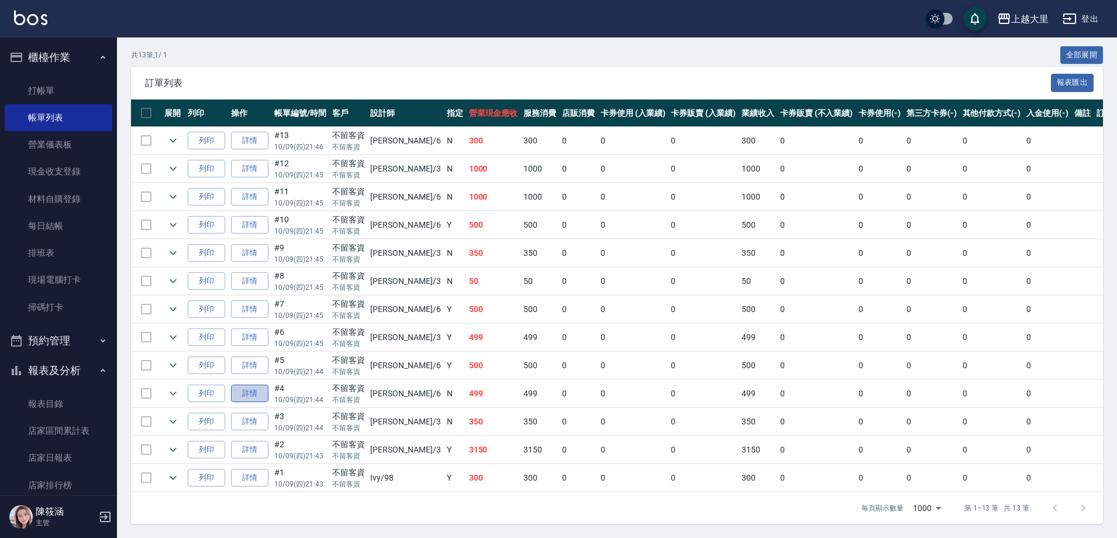
click at [249, 387] on link "詳情" at bounding box center [249, 393] width 37 height 18
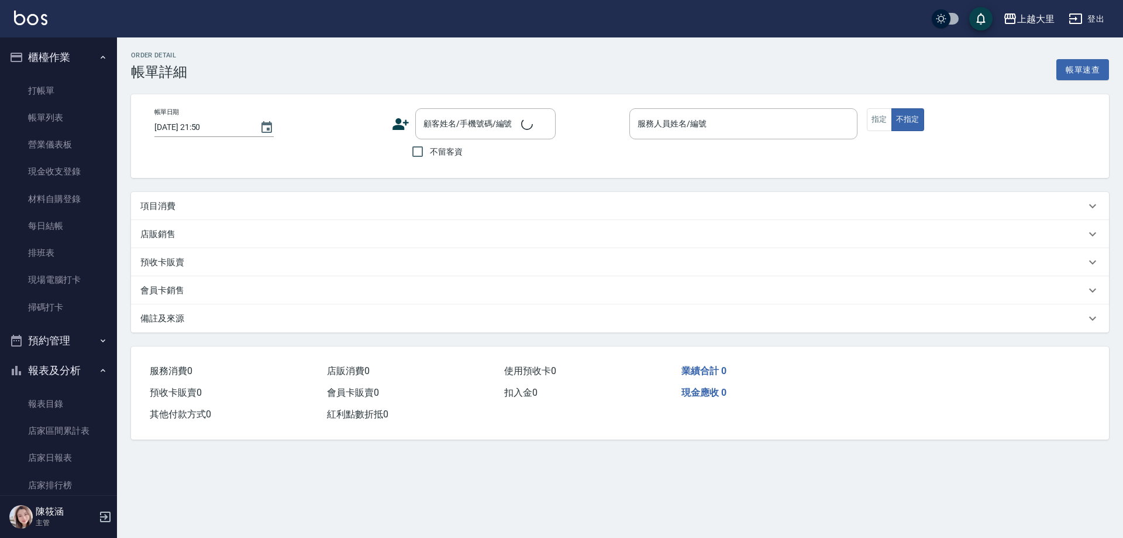
type input "[DATE] 21:44"
checkbox input "true"
type input "[PERSON_NAME]比-6"
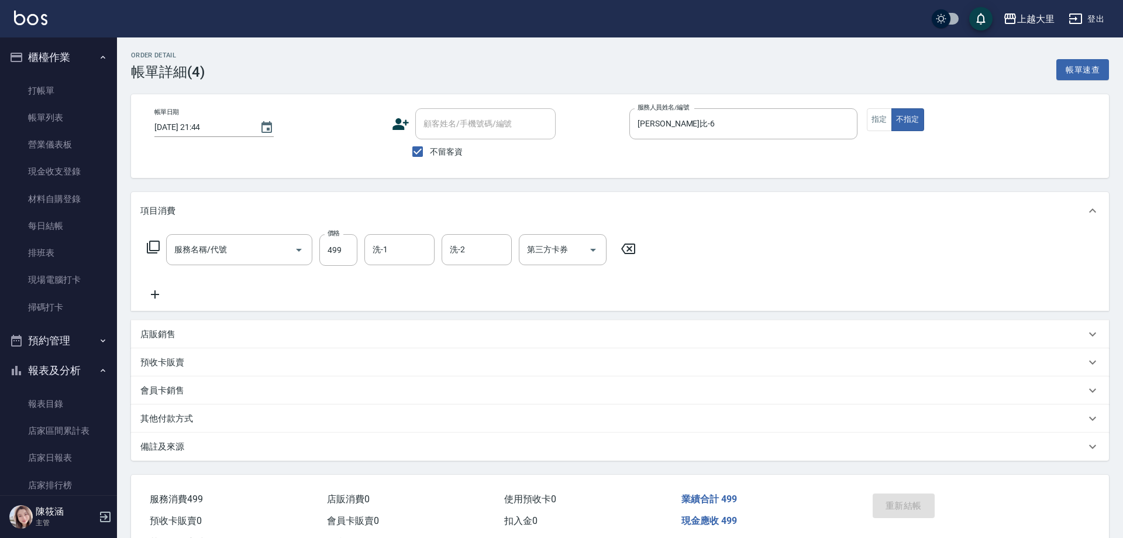
type input "499洗剪(2499)"
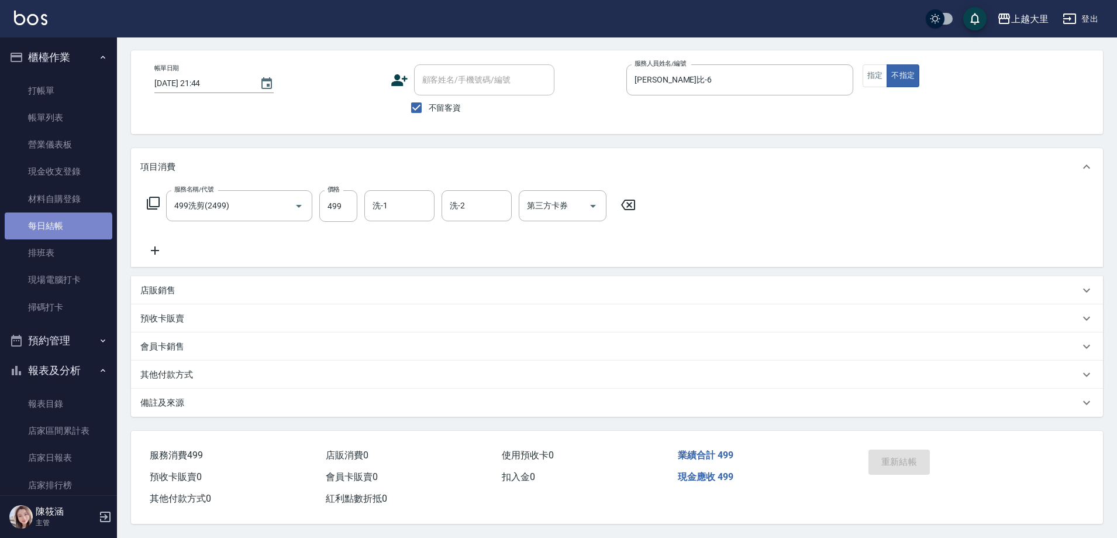
click at [57, 236] on link "每日結帳" at bounding box center [59, 225] width 108 height 27
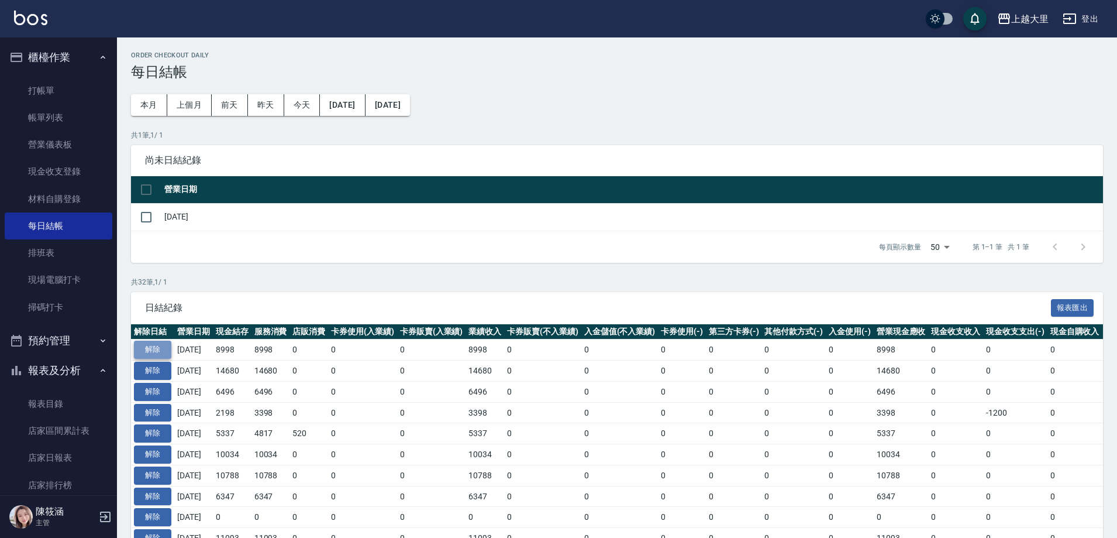
click at [149, 348] on button "解除" at bounding box center [152, 349] width 37 height 18
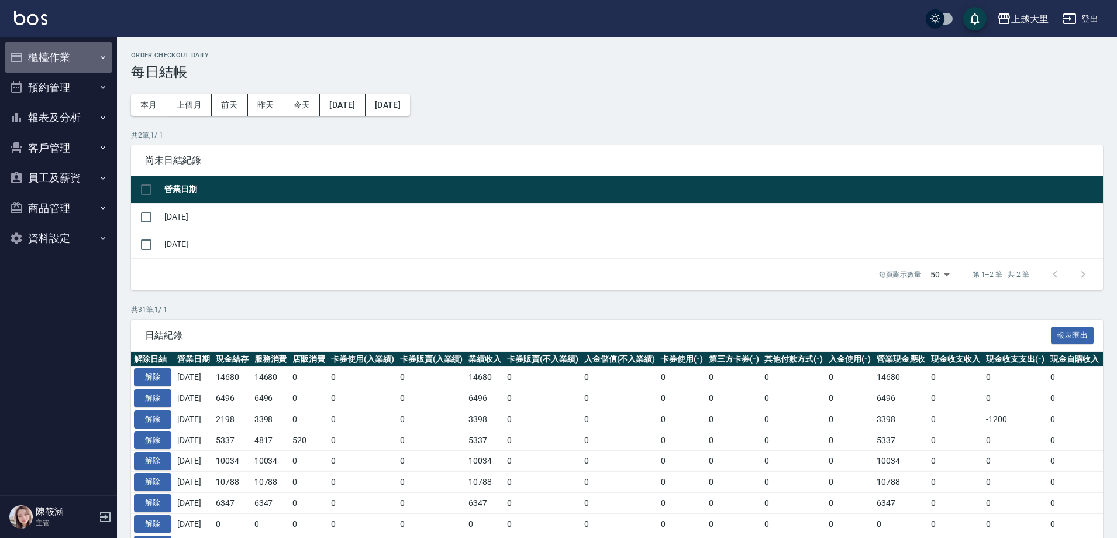
click at [72, 54] on button "櫃檯作業" at bounding box center [59, 57] width 108 height 30
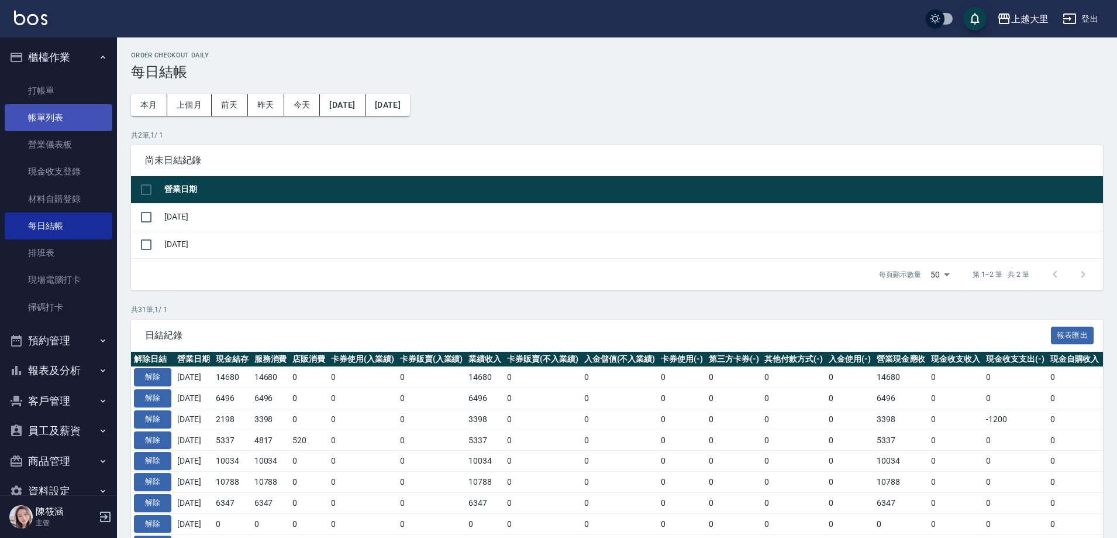
click at [81, 123] on link "帳單列表" at bounding box center [59, 117] width 108 height 27
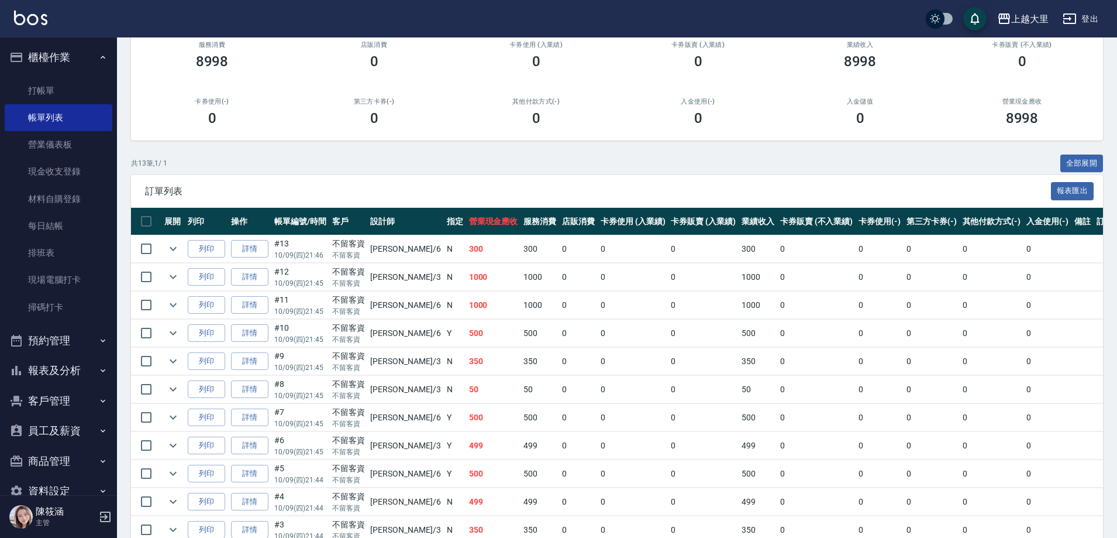
scroll to position [234, 0]
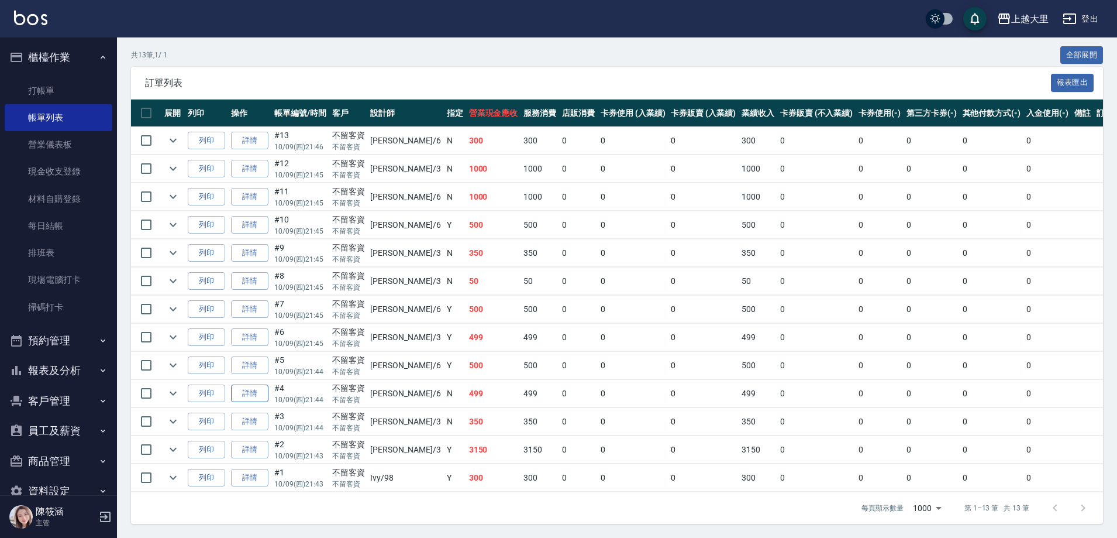
click at [249, 384] on link "詳情" at bounding box center [249, 393] width 37 height 18
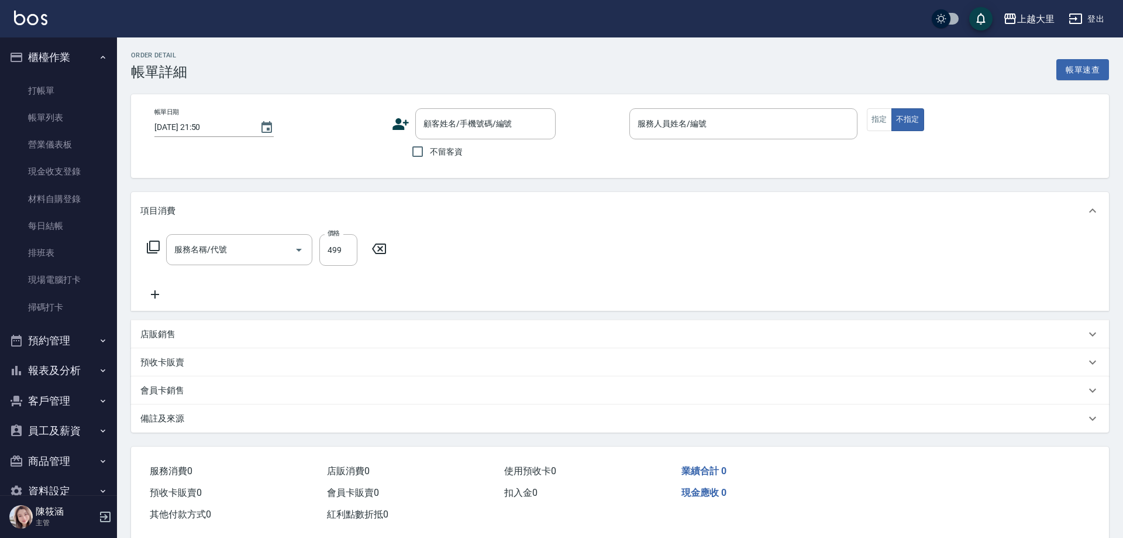
type input "[DATE] 21:44"
checkbox input "true"
type input "[PERSON_NAME]比-6"
type input "499洗剪(2499)"
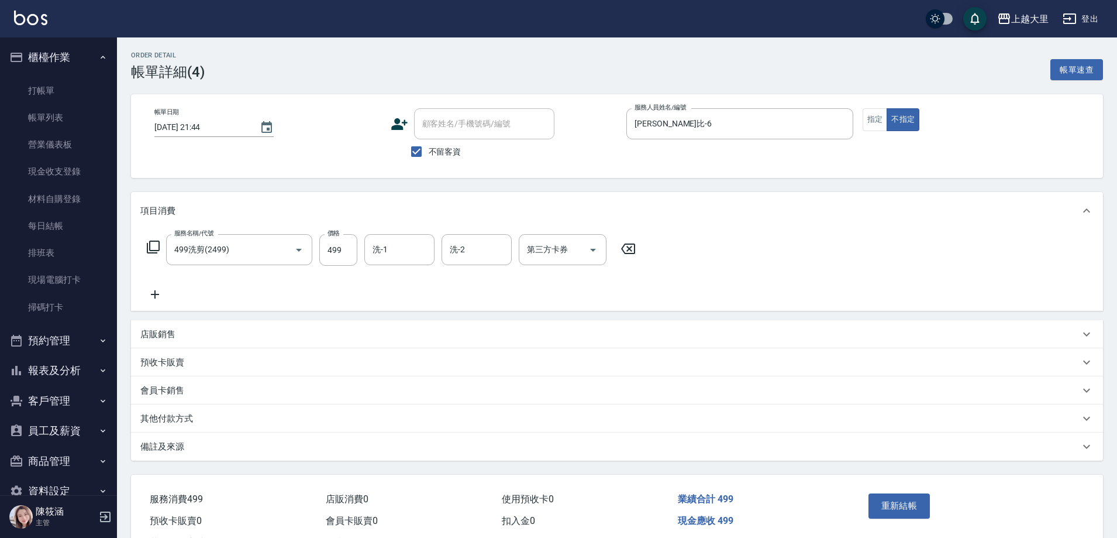
click at [174, 418] on p "其他付款方式" at bounding box center [166, 418] width 53 height 12
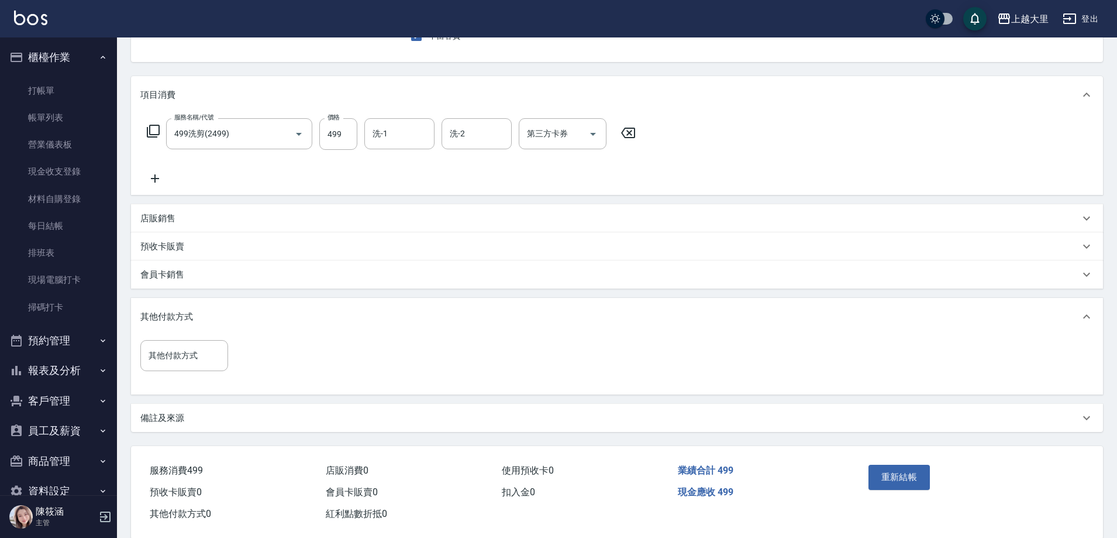
scroll to position [117, 0]
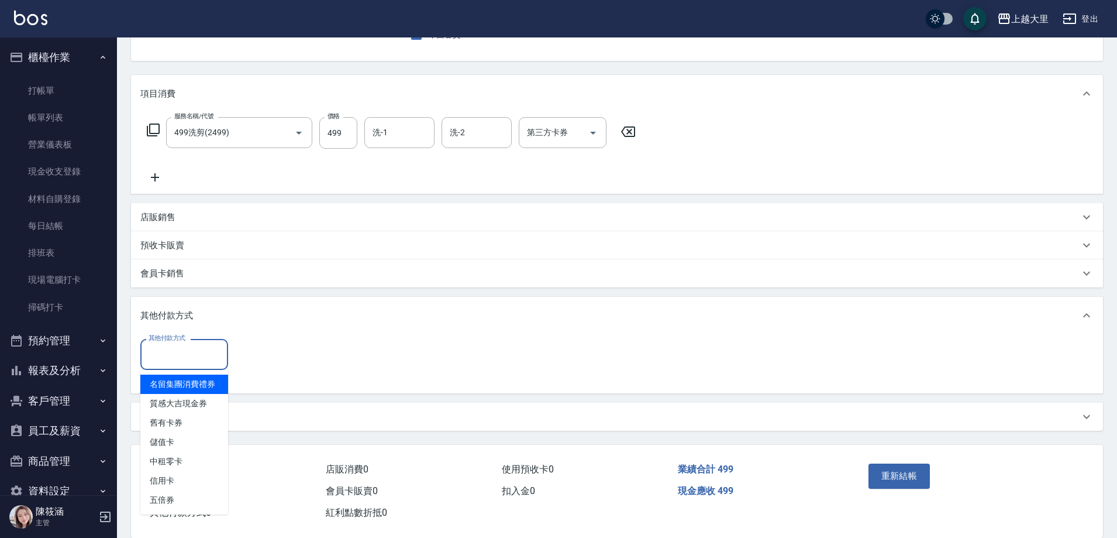
click at [174, 354] on input "其他付款方式" at bounding box center [184, 354] width 77 height 20
click at [190, 445] on span "儲值卡" at bounding box center [184, 441] width 88 height 19
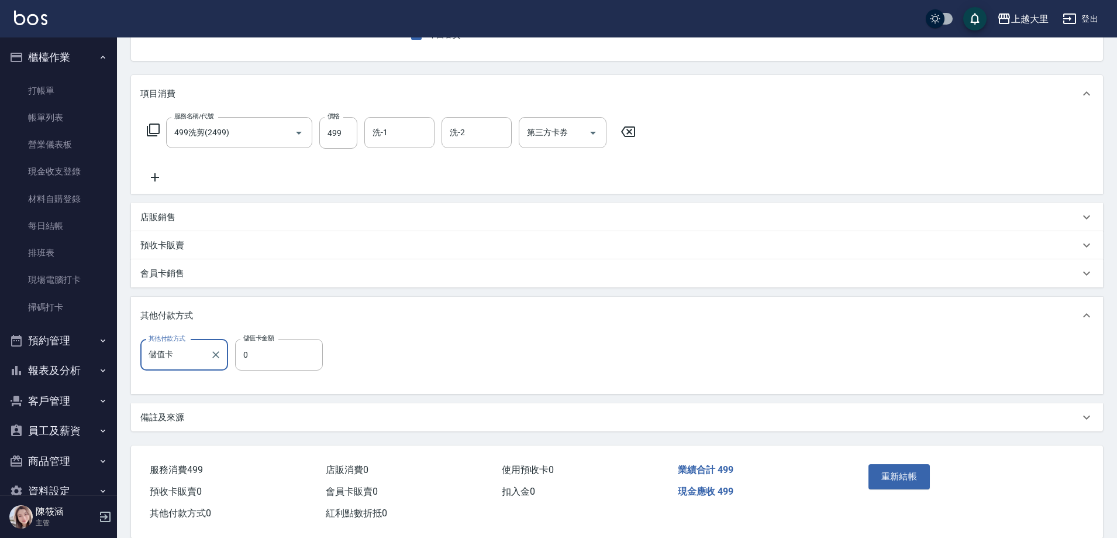
type input "儲值卡"
click at [271, 357] on input "0" at bounding box center [279, 355] width 88 height 32
type input "405"
click at [907, 466] on button "重新結帳" at bounding box center [900, 476] width 62 height 25
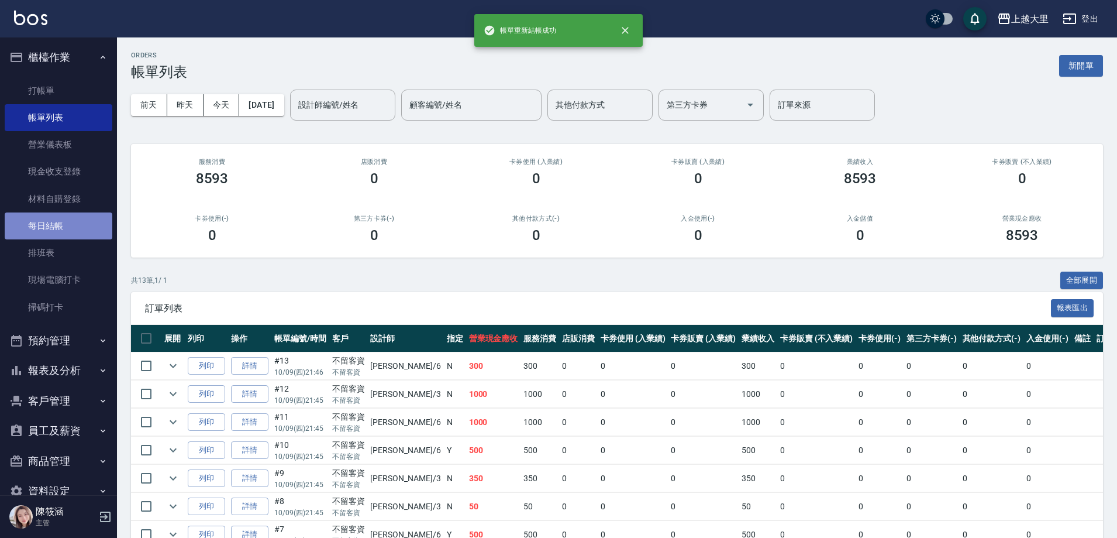
click at [68, 226] on link "每日結帳" at bounding box center [59, 225] width 108 height 27
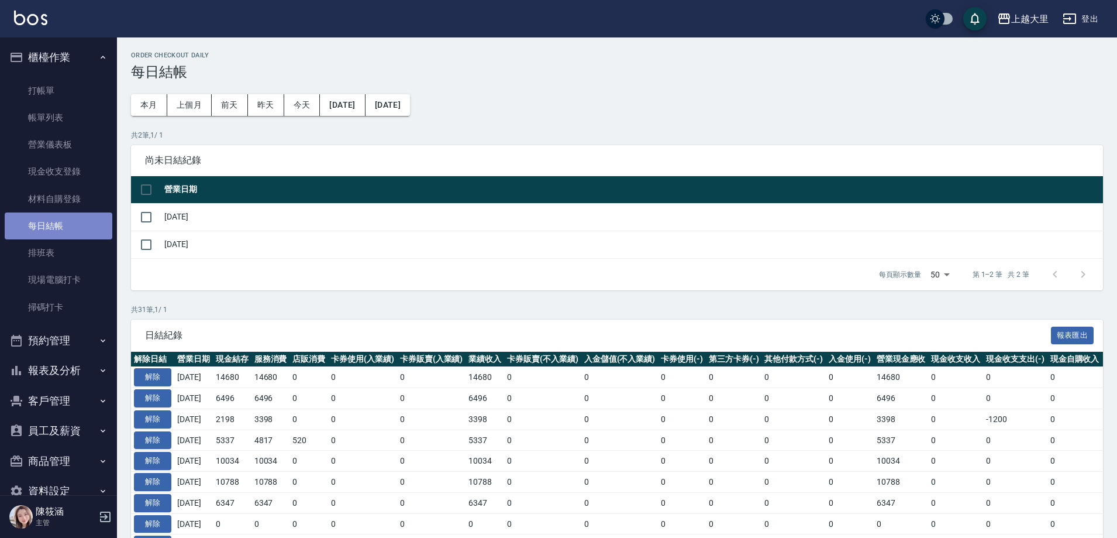
click at [78, 225] on link "每日結帳" at bounding box center [59, 225] width 108 height 27
click at [146, 246] on input "checkbox" at bounding box center [146, 244] width 25 height 25
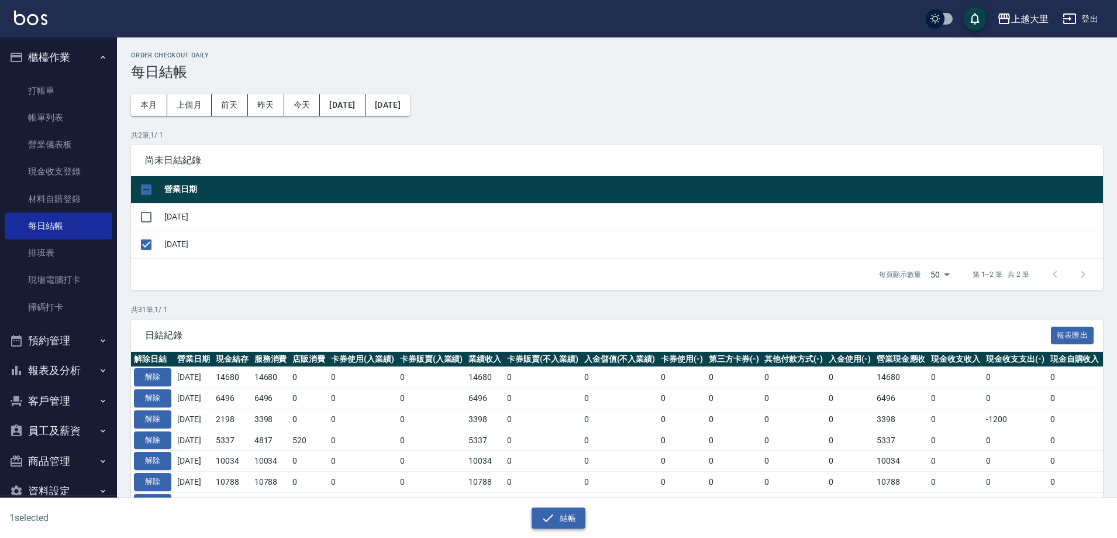
click at [575, 514] on button "結帳" at bounding box center [559, 518] width 54 height 22
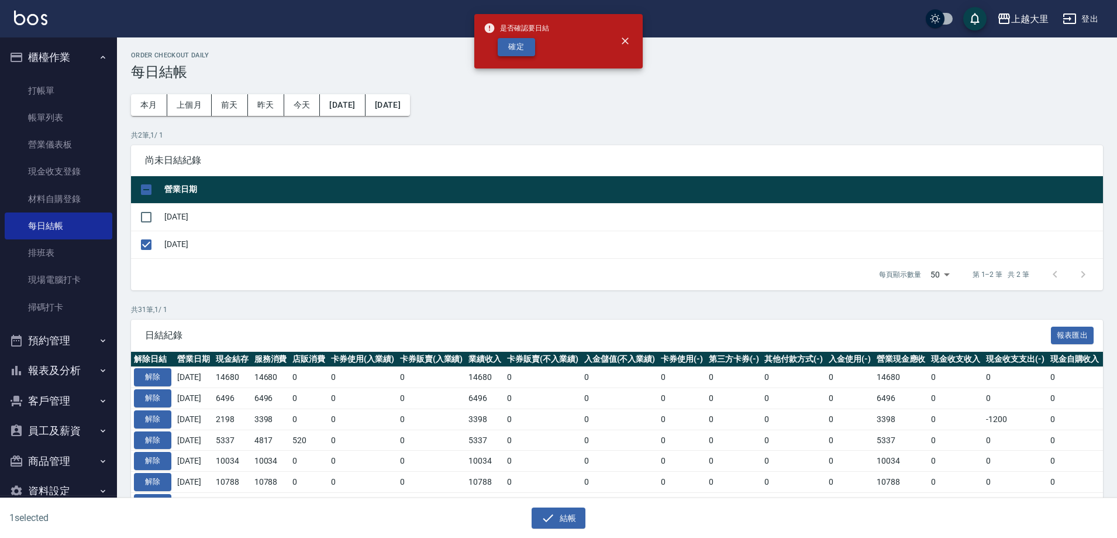
click at [514, 44] on button "確定" at bounding box center [516, 47] width 37 height 18
checkbox input "false"
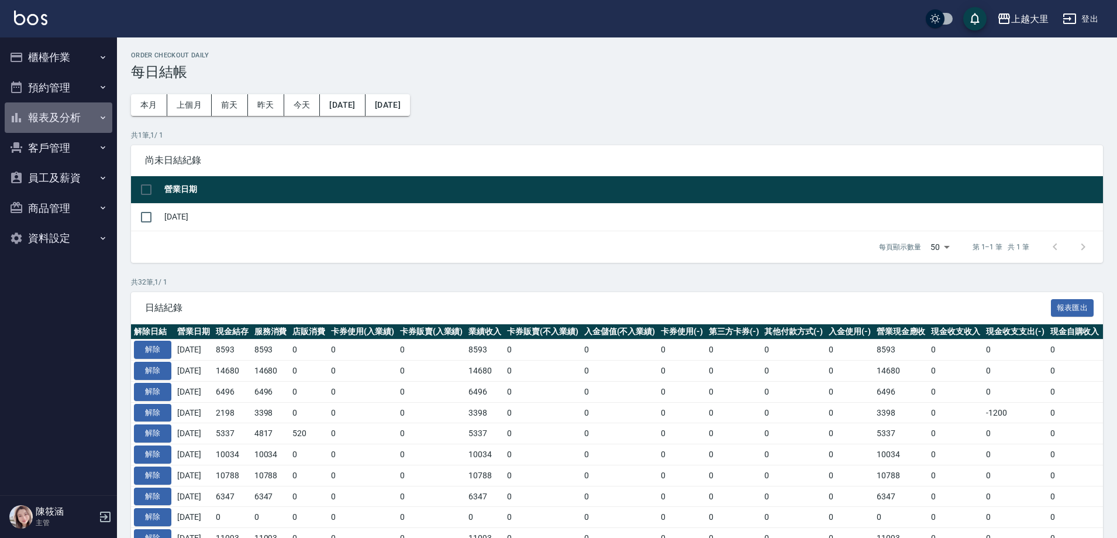
click at [83, 122] on button "報表及分析" at bounding box center [59, 117] width 108 height 30
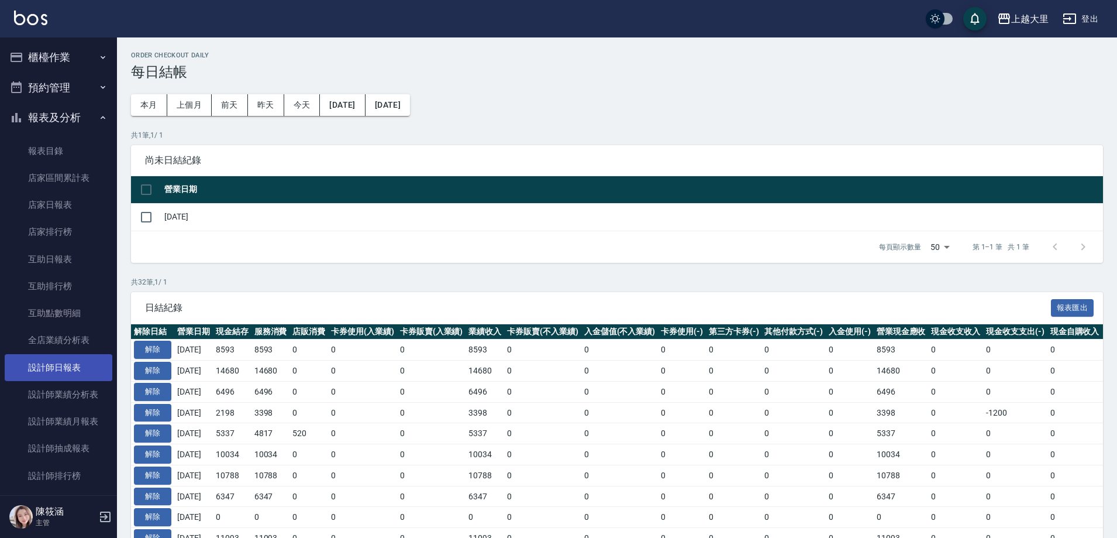
click at [73, 362] on link "設計師日報表" at bounding box center [59, 367] width 108 height 27
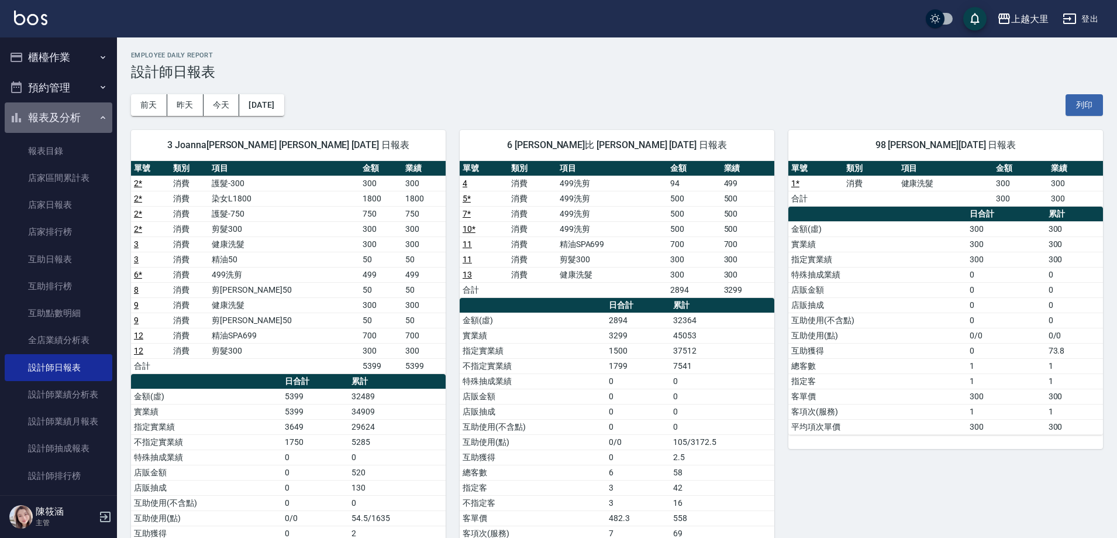
click at [66, 114] on button "報表及分析" at bounding box center [59, 117] width 108 height 30
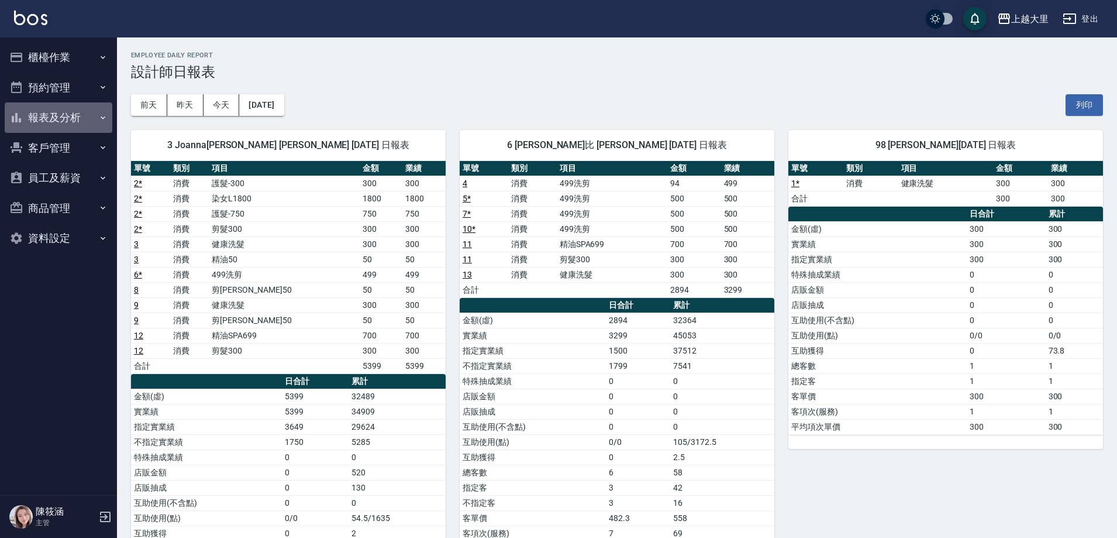
click at [66, 114] on button "報表及分析" at bounding box center [59, 117] width 108 height 30
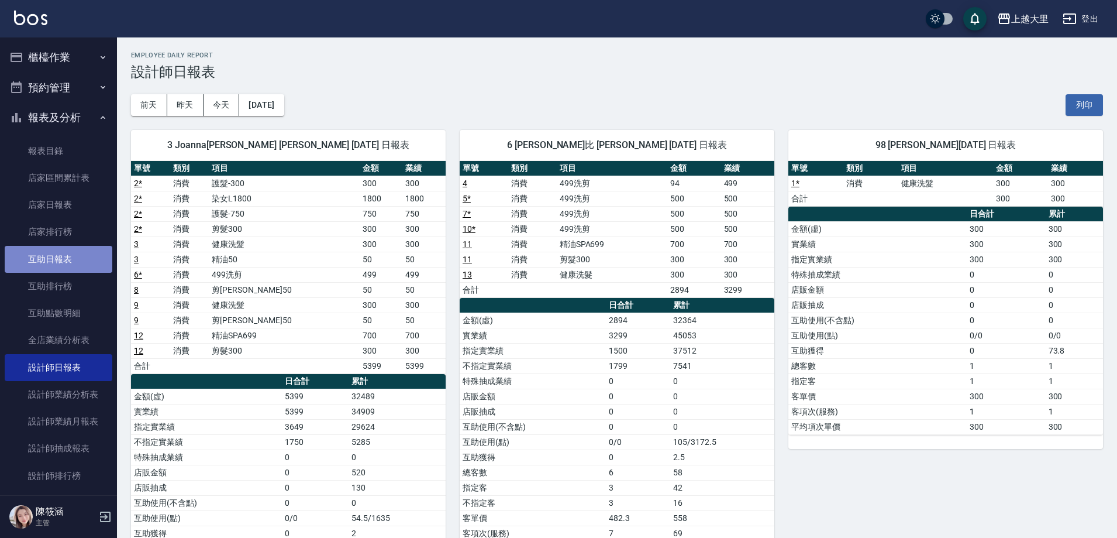
click at [70, 260] on link "互助日報表" at bounding box center [59, 259] width 108 height 27
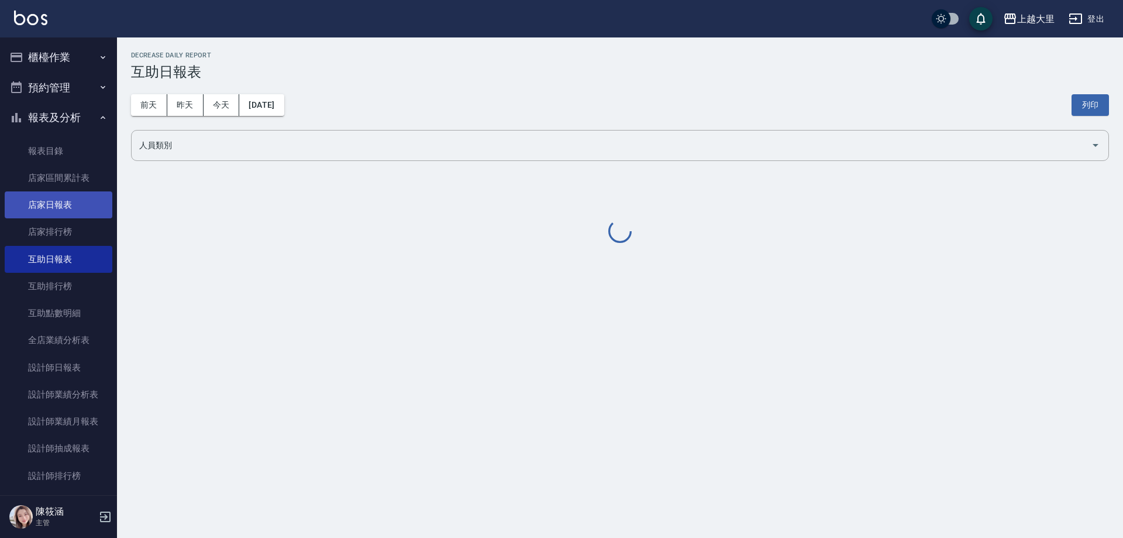
click at [72, 203] on link "店家日報表" at bounding box center [59, 204] width 108 height 27
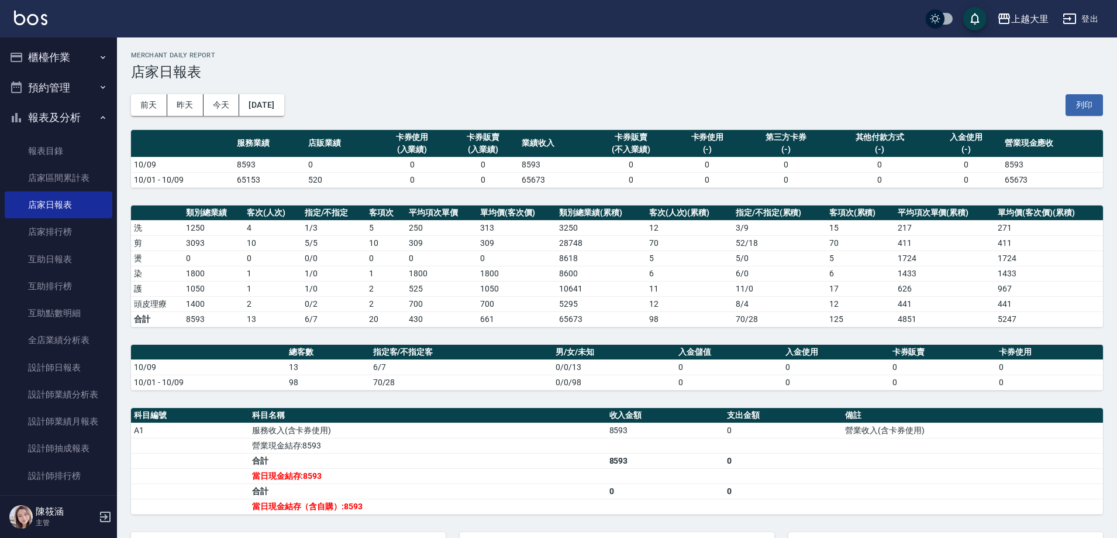
click at [67, 58] on button "櫃檯作業" at bounding box center [59, 57] width 108 height 30
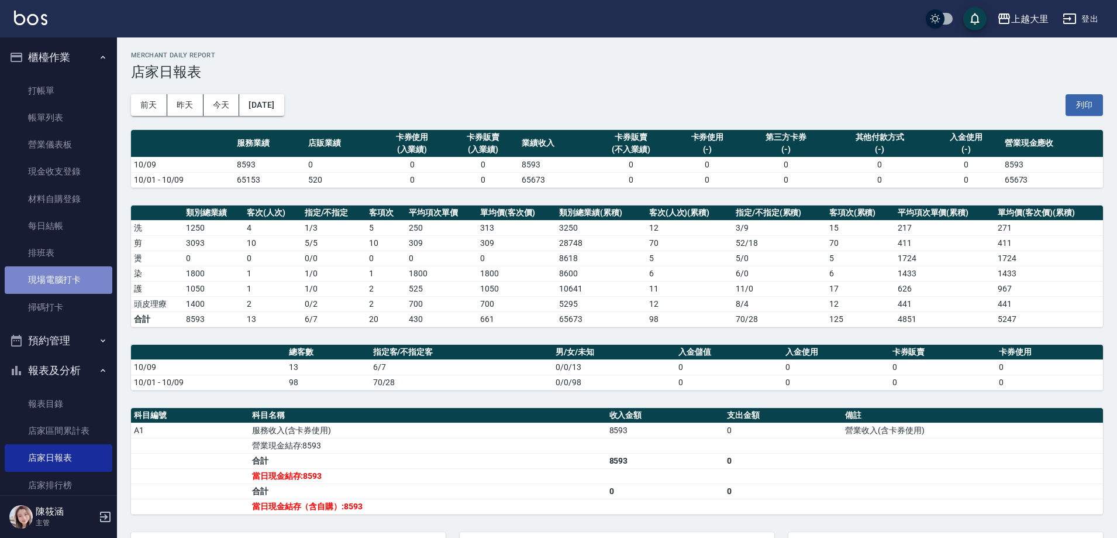
click at [75, 286] on link "現場電腦打卡" at bounding box center [59, 279] width 108 height 27
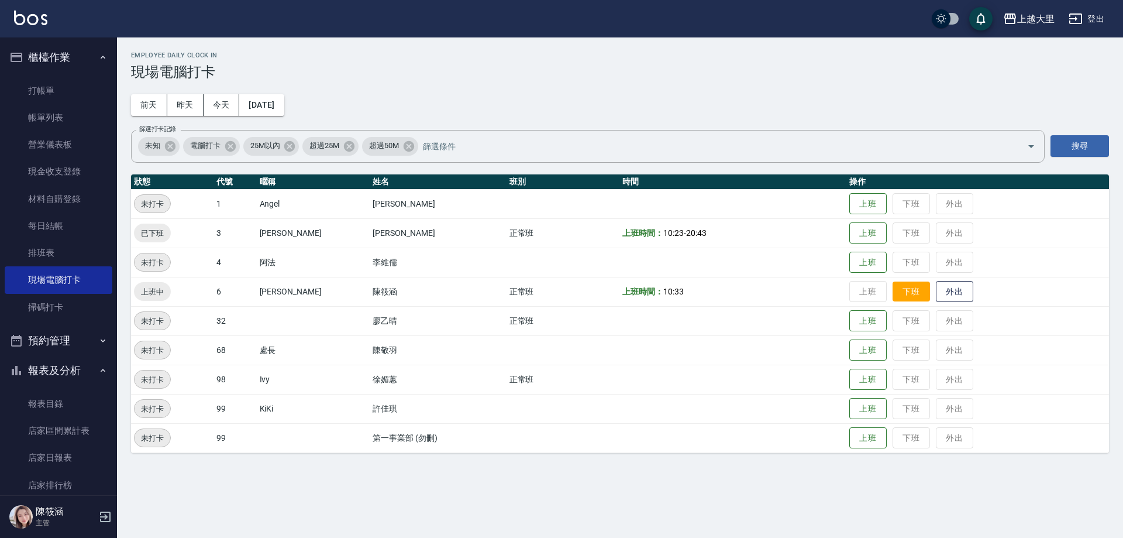
click at [925, 295] on button "下班" at bounding box center [911, 291] width 37 height 20
